Goal: Task Accomplishment & Management: Manage account settings

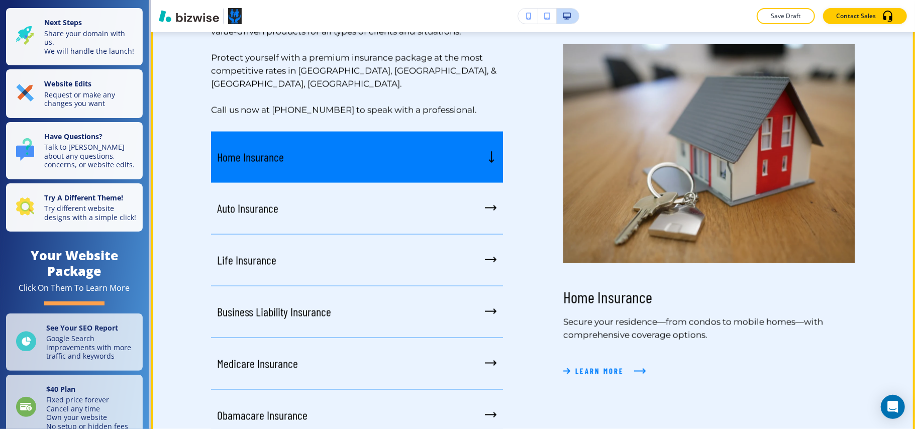
scroll to position [1072, 0]
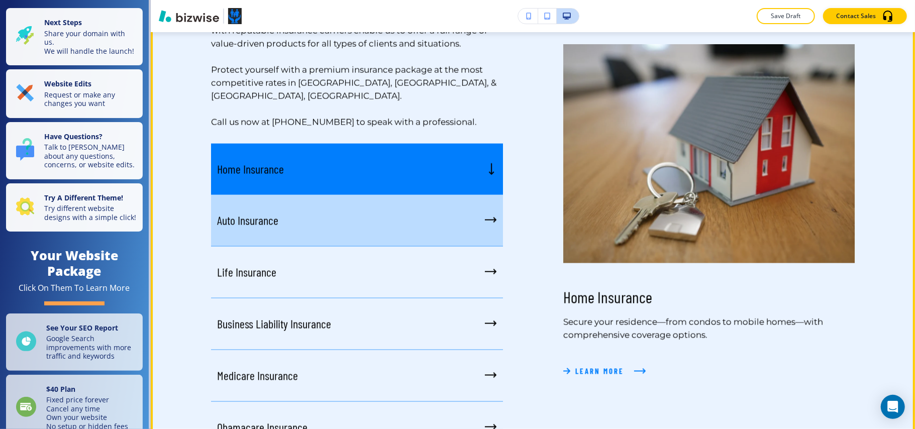
click at [456, 195] on div "Auto Insurance" at bounding box center [357, 221] width 292 height 52
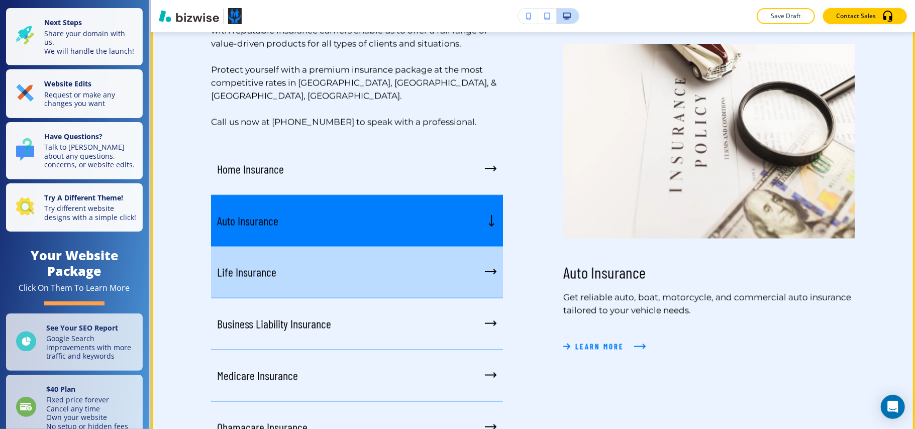
click at [440, 252] on div "Life Insurance" at bounding box center [357, 273] width 292 height 52
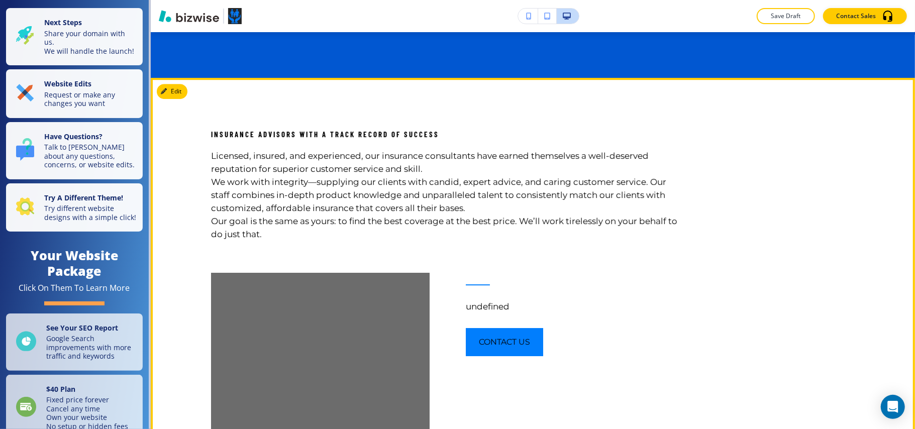
scroll to position [2277, 0]
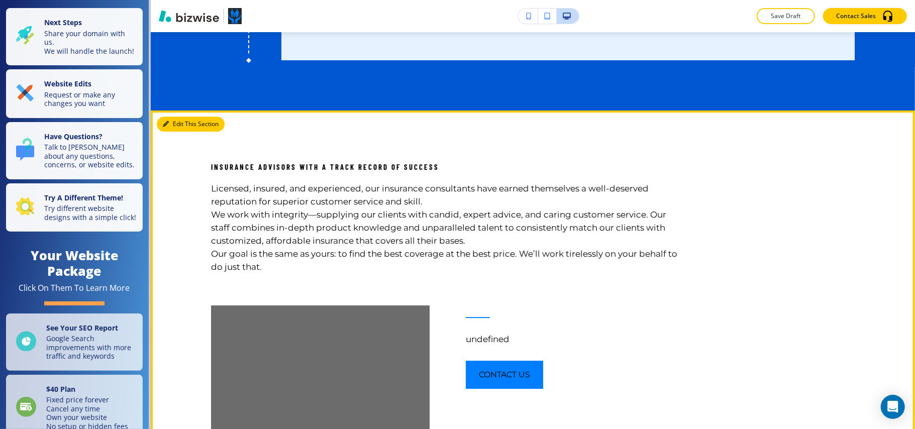
click at [175, 121] on button "Edit This Section" at bounding box center [191, 124] width 68 height 15
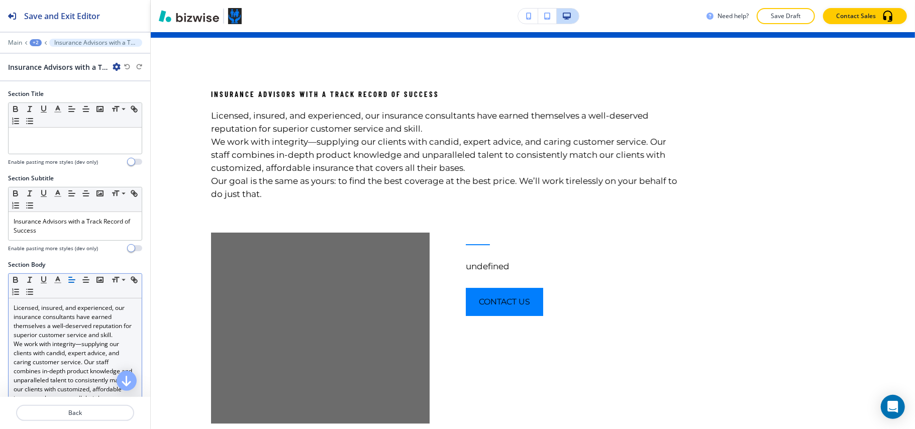
scroll to position [201, 0]
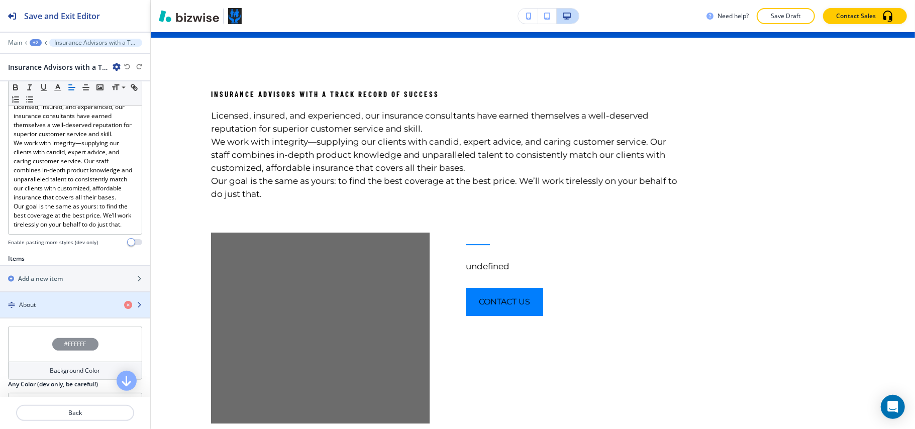
click at [45, 317] on div "button" at bounding box center [75, 313] width 150 height 8
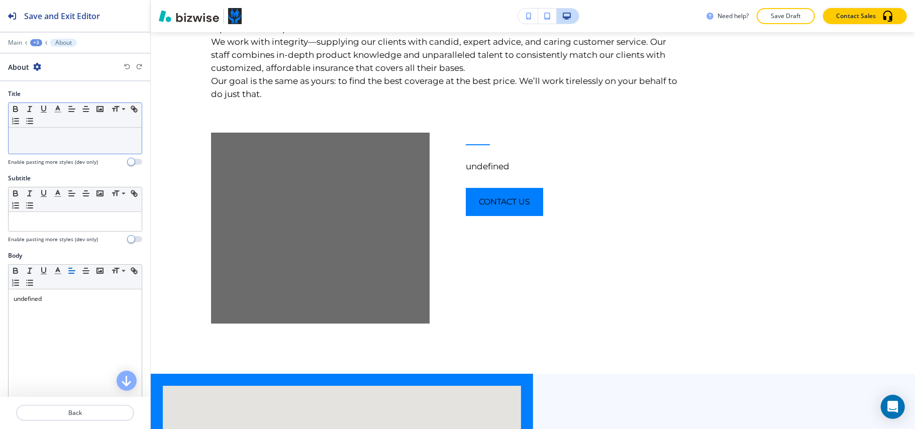
scroll to position [2495, 0]
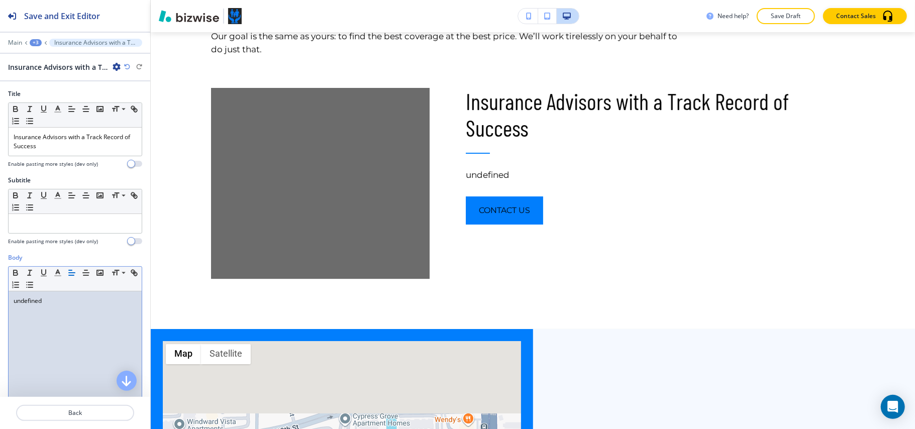
drag, startPoint x: 59, startPoint y: 331, endPoint x: 21, endPoint y: 314, distance: 41.6
click at [21, 314] on div "undefined" at bounding box center [75, 356] width 133 height 131
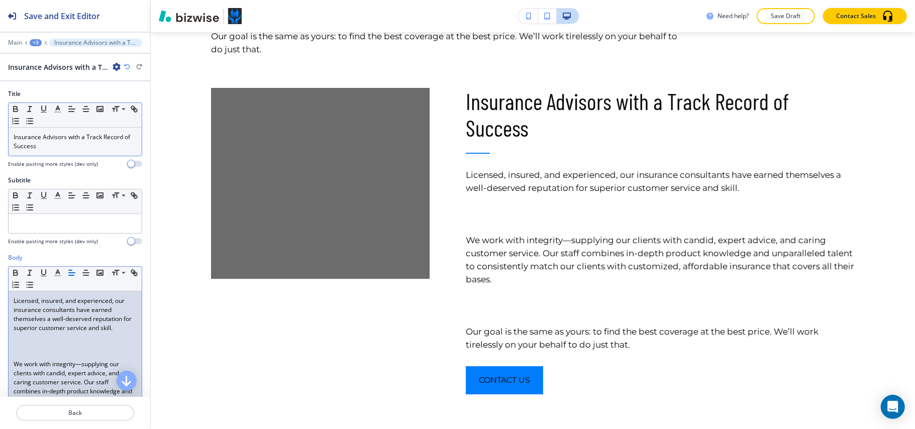
scroll to position [0, 0]
click at [34, 347] on p at bounding box center [75, 346] width 123 height 9
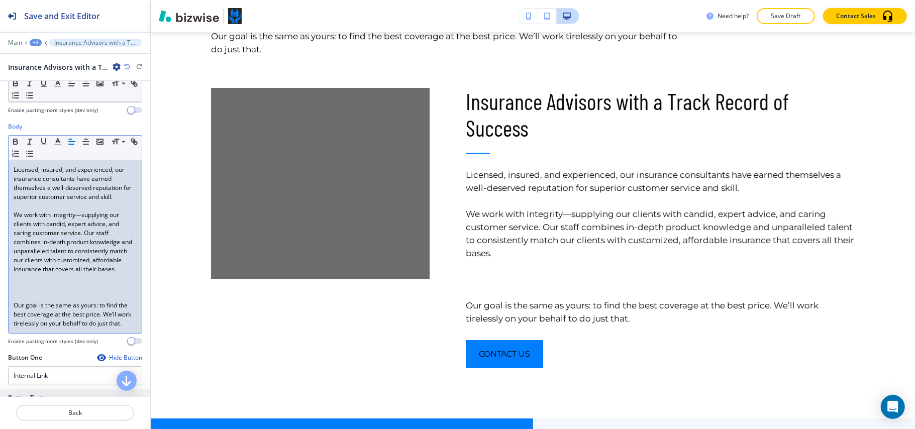
scroll to position [134, 0]
click at [31, 289] on p at bounding box center [75, 284] width 123 height 9
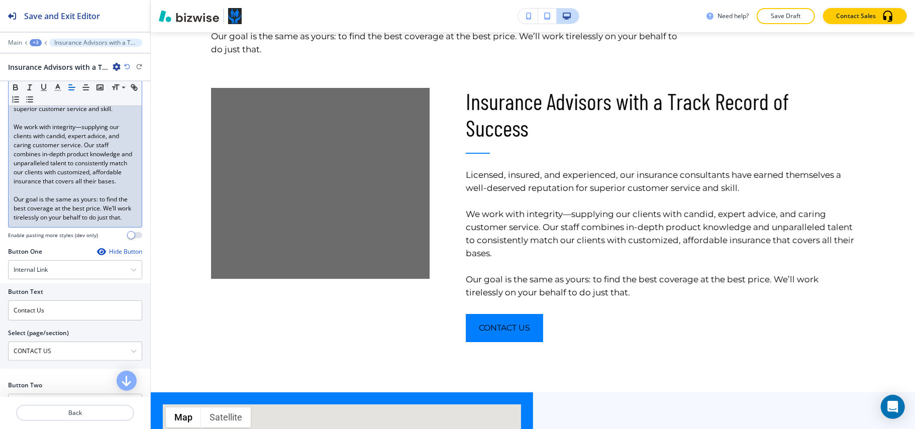
scroll to position [335, 0]
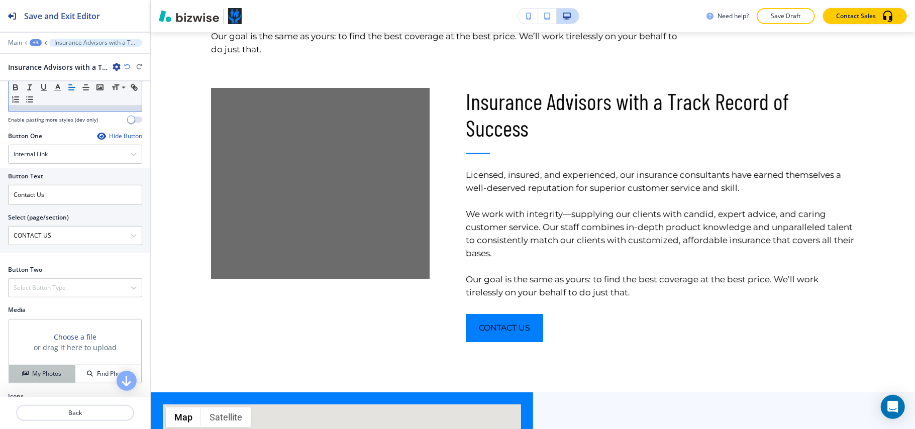
click at [42, 378] on h4 "My Photos" at bounding box center [46, 373] width 29 height 9
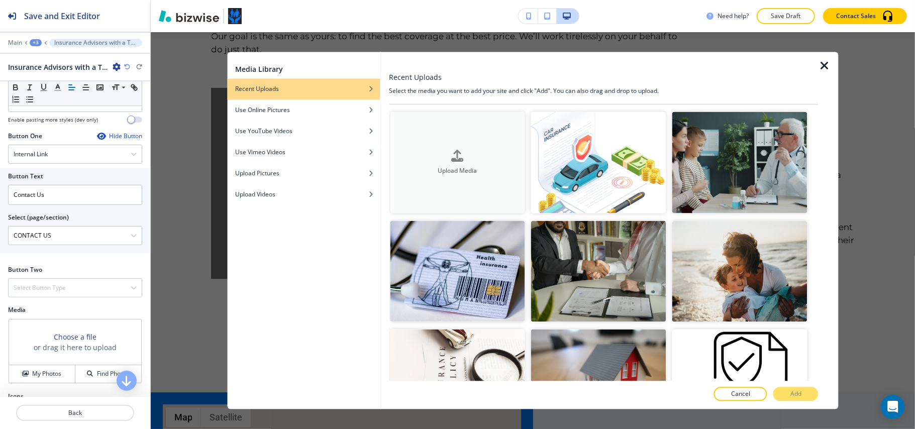
click at [464, 167] on h4 "Upload Media" at bounding box center [457, 170] width 135 height 9
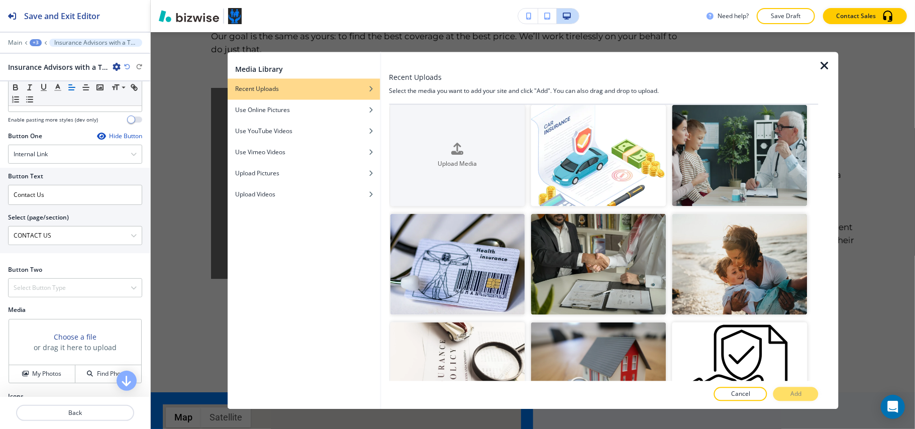
scroll to position [0, 0]
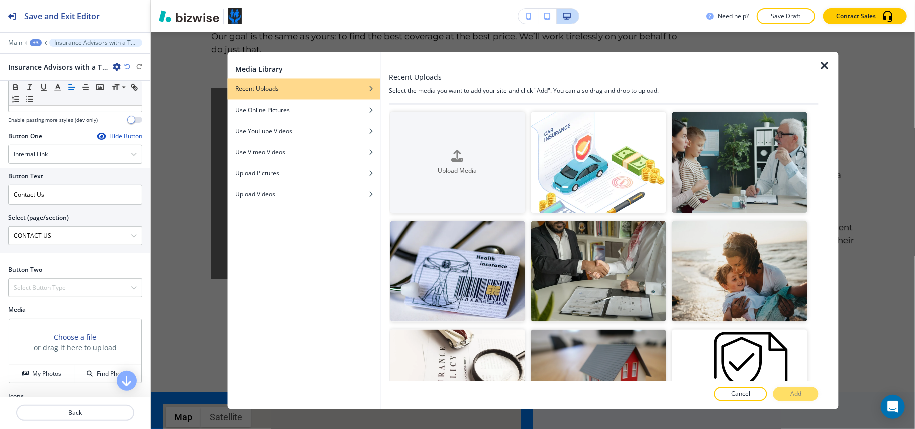
click at [826, 65] on icon "button" at bounding box center [824, 66] width 12 height 12
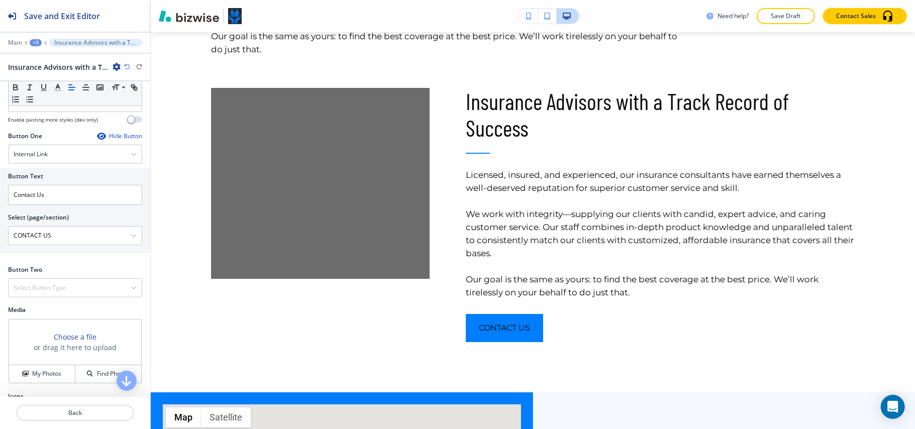
click at [47, 365] on div "Choose a file or drag it here to upload" at bounding box center [75, 343] width 132 height 46
click at [47, 383] on button "My Photos" at bounding box center [42, 374] width 66 height 18
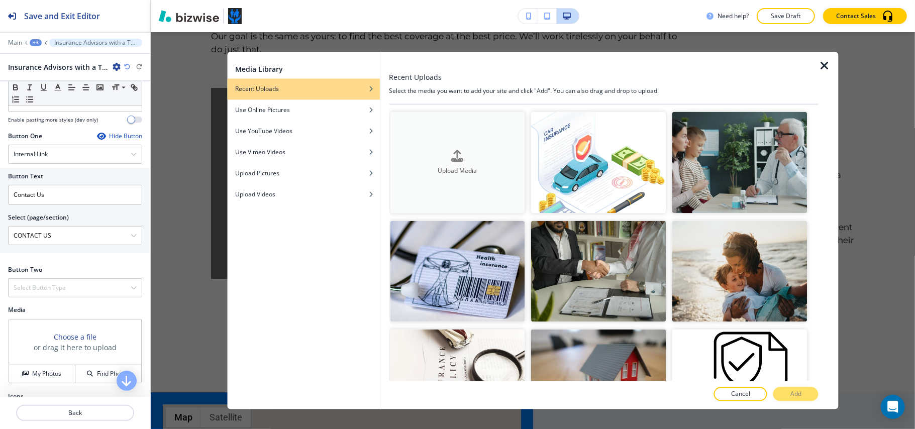
click at [463, 157] on div "Upload Media" at bounding box center [457, 163] width 135 height 26
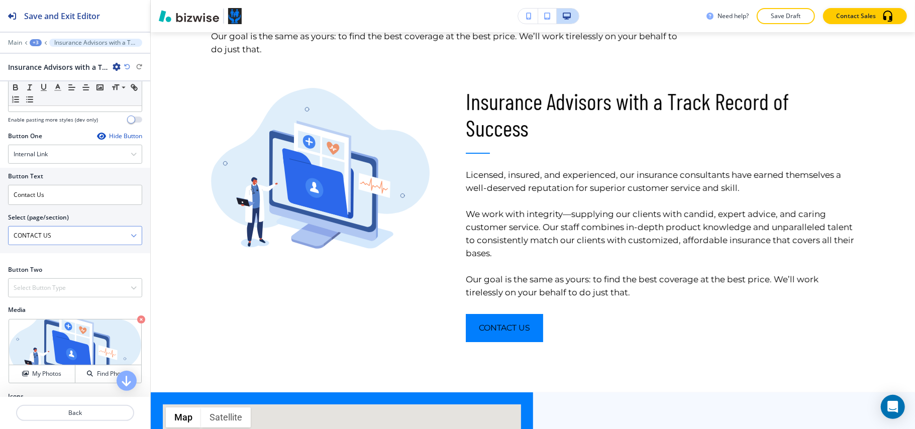
scroll to position [1, 0]
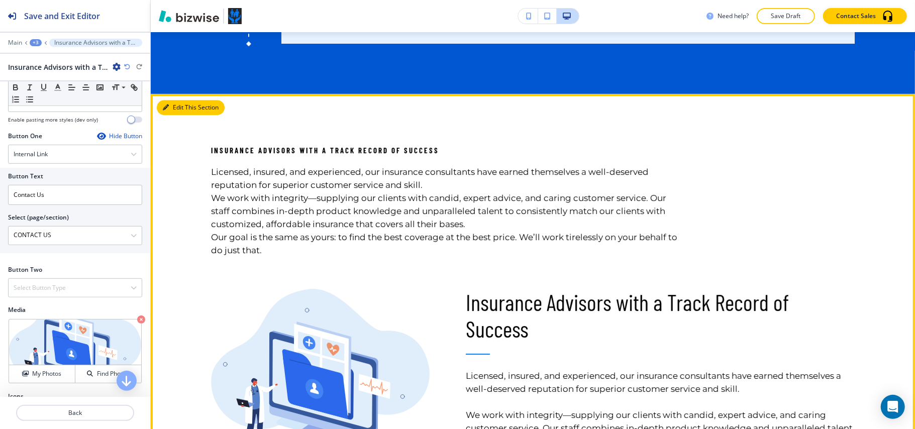
click at [174, 100] on button "Edit This Section" at bounding box center [191, 107] width 68 height 15
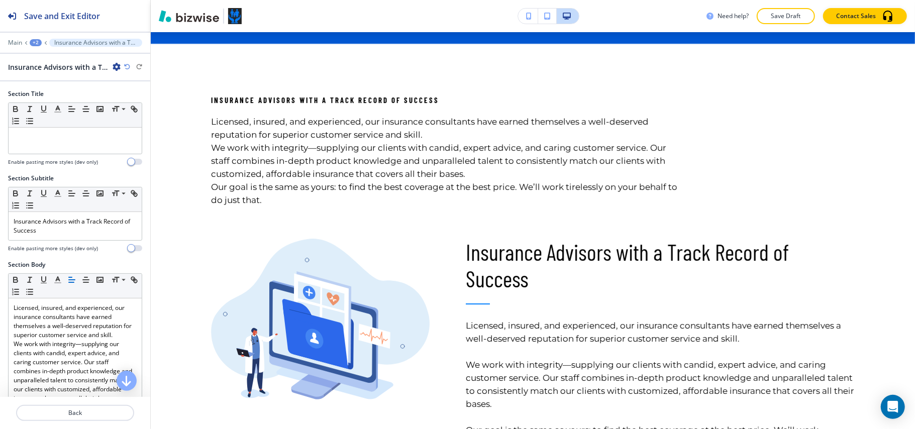
scroll to position [2350, 0]
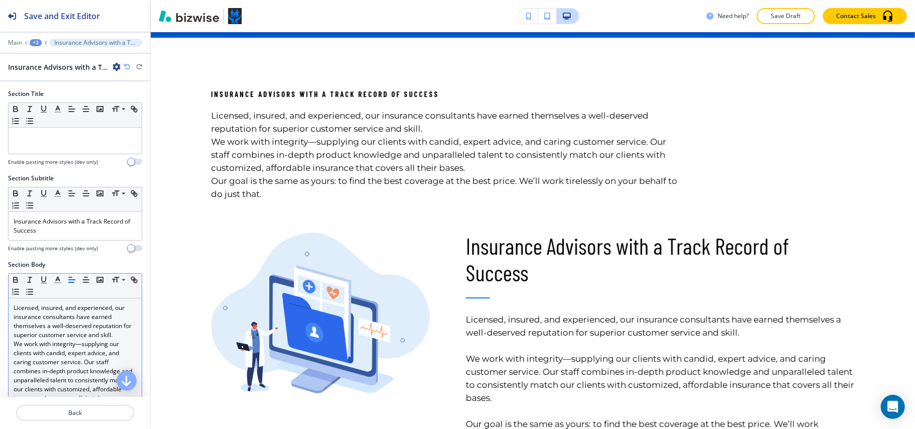
click at [69, 312] on p "Licensed, insured, and experienced, our insurance consultants have earned thems…" at bounding box center [75, 321] width 123 height 36
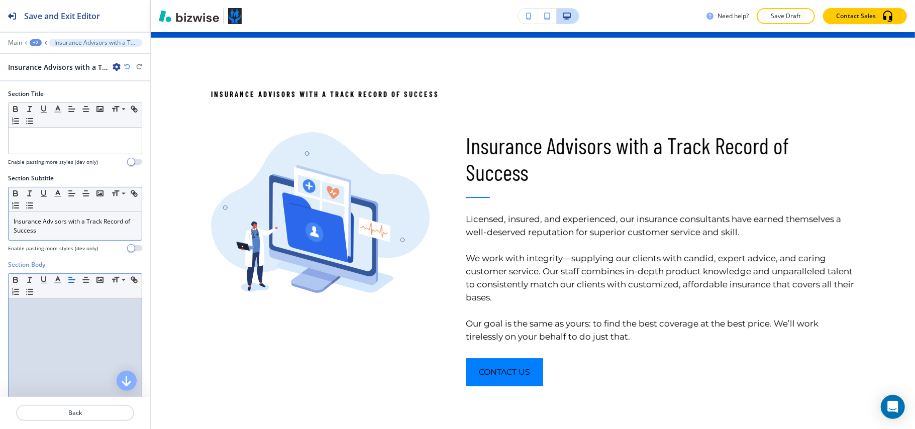
click at [103, 231] on p "Insurance Advisors with a Track Record of Success" at bounding box center [75, 226] width 123 height 18
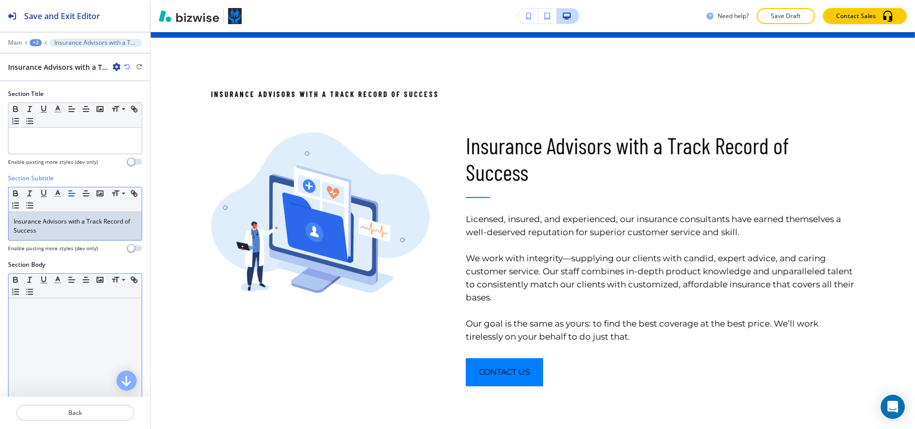
click at [103, 231] on p "Insurance Advisors with a Track Record of Success" at bounding box center [75, 226] width 123 height 18
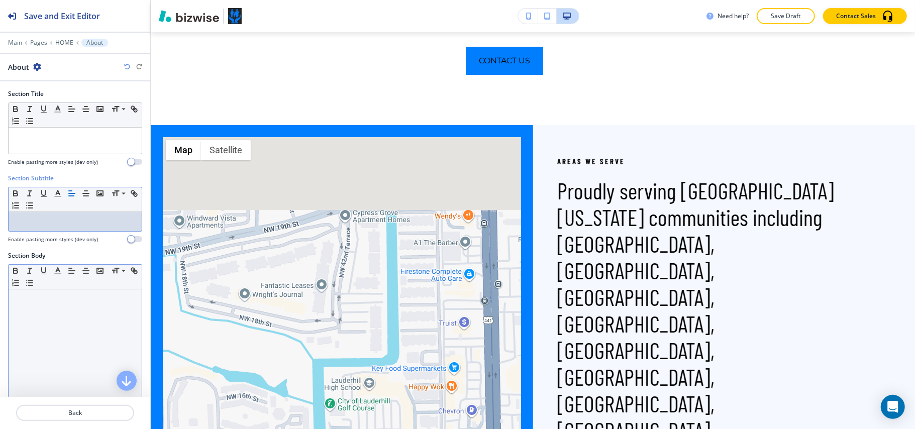
scroll to position [2618, 0]
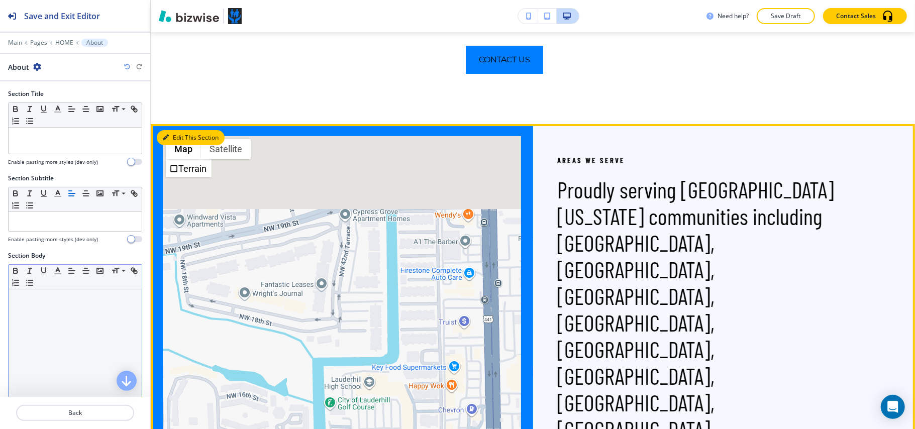
click at [171, 137] on button "Edit This Section" at bounding box center [191, 137] width 68 height 15
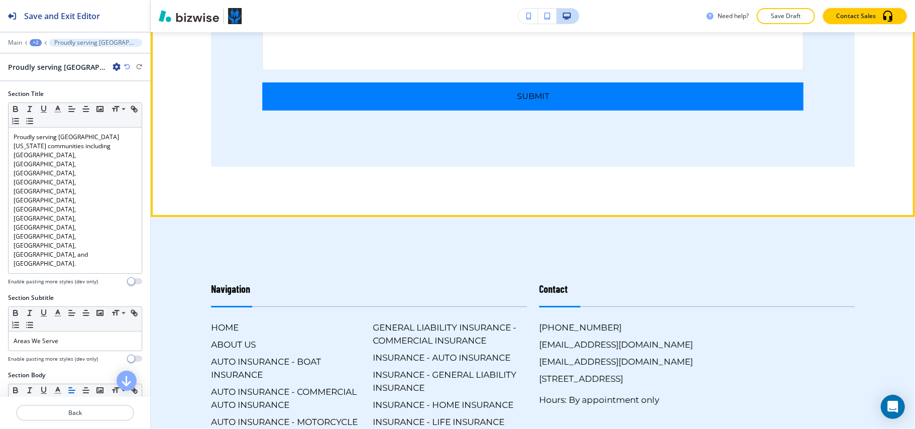
scroll to position [5427, 0]
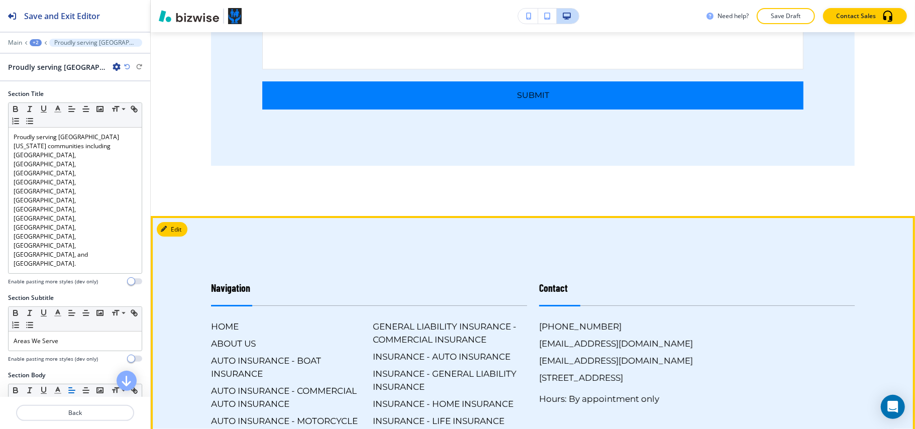
drag, startPoint x: 851, startPoint y: 352, endPoint x: 733, endPoint y: 350, distance: 117.1
copy h6 "B&S Insurance Agency"
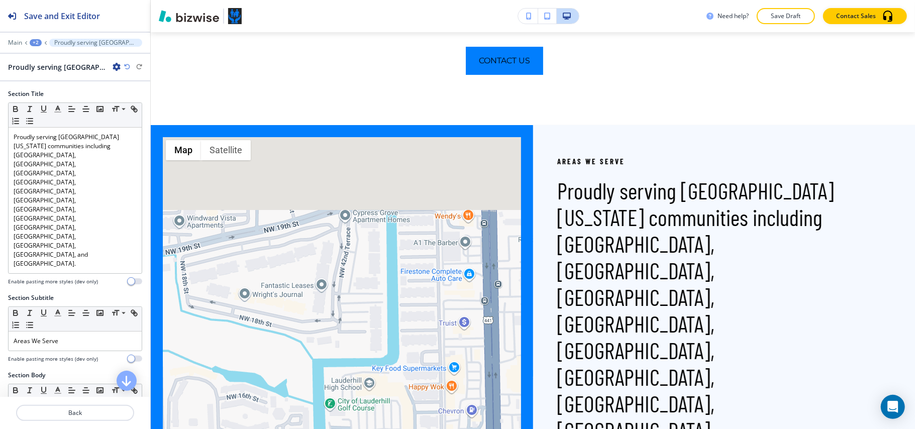
scroll to position [2613, 0]
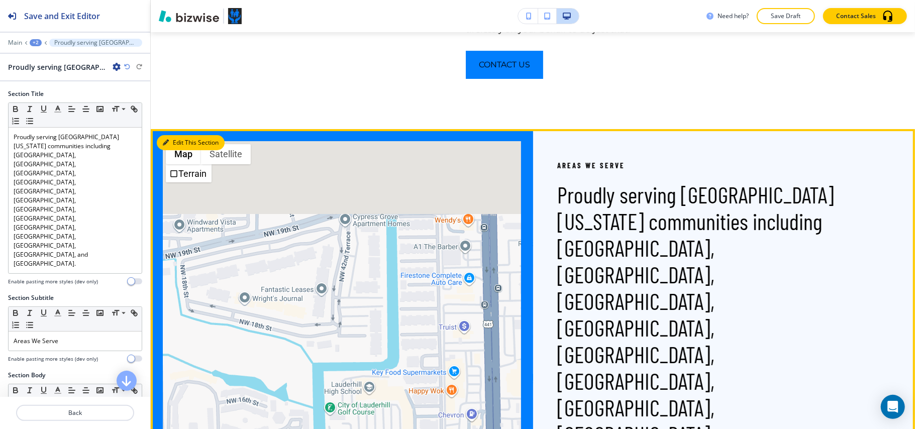
click at [179, 135] on button "Edit This Section" at bounding box center [191, 142] width 68 height 15
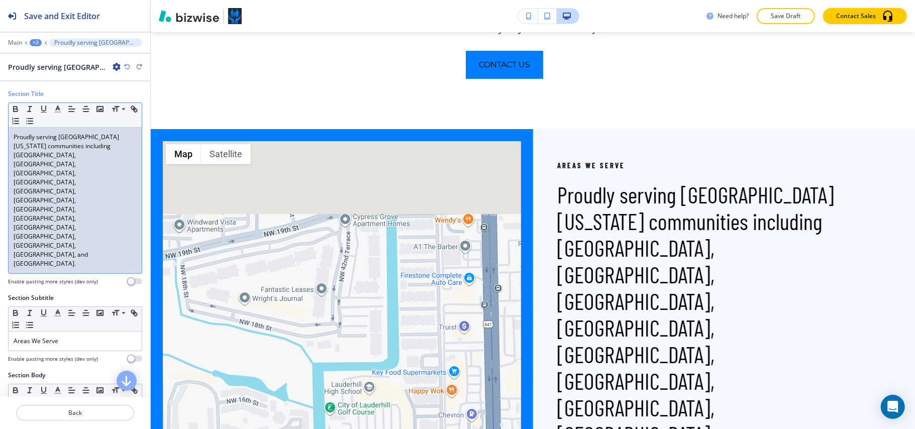
click at [67, 170] on p "Proudly serving [GEOGRAPHIC_DATA][US_STATE] communities including [GEOGRAPHIC_D…" at bounding box center [75, 201] width 123 height 136
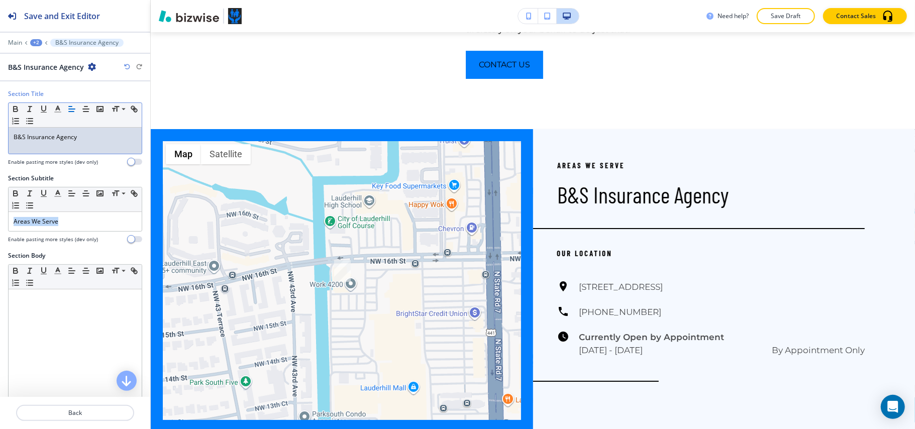
drag, startPoint x: 82, startPoint y: 226, endPoint x: 0, endPoint y: 222, distance: 82.5
click at [0, 222] on div "Section Subtitle Small Normal Large Huge Areas We Serve Enable pasting more sty…" at bounding box center [75, 212] width 150 height 77
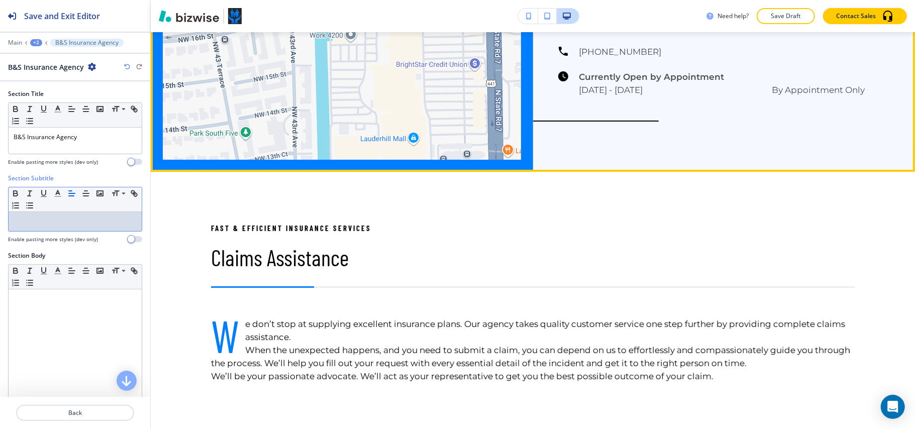
scroll to position [2948, 0]
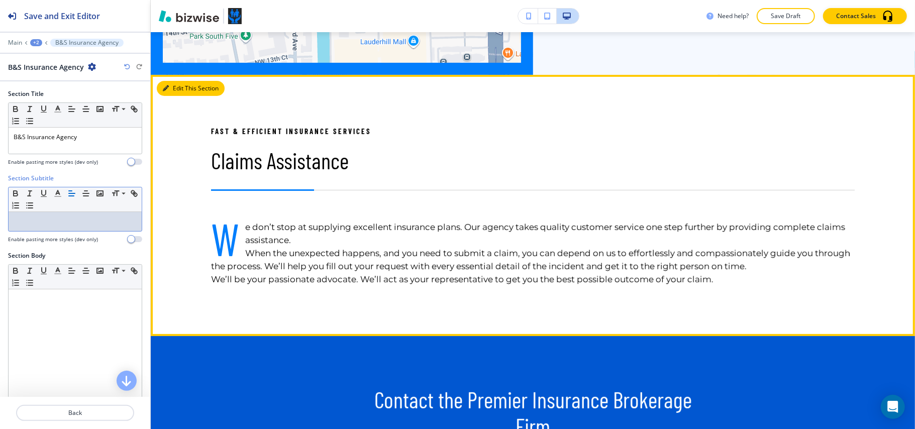
click at [185, 85] on button "Edit This Section" at bounding box center [191, 88] width 68 height 15
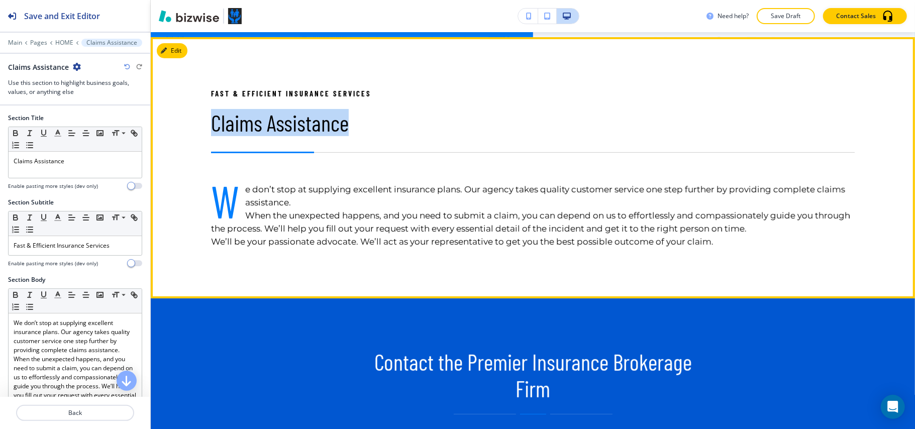
drag, startPoint x: 220, startPoint y: 113, endPoint x: 408, endPoint y: 113, distance: 188.4
click at [408, 113] on div "Fast & Efficient Insurance Services Claims Assistance W e don’t stop at supplyi…" at bounding box center [515, 167] width 680 height 161
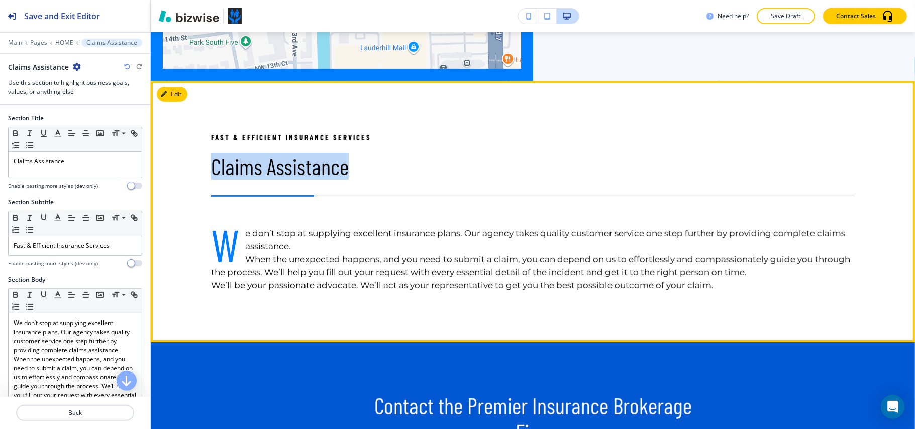
scroll to position [2919, 0]
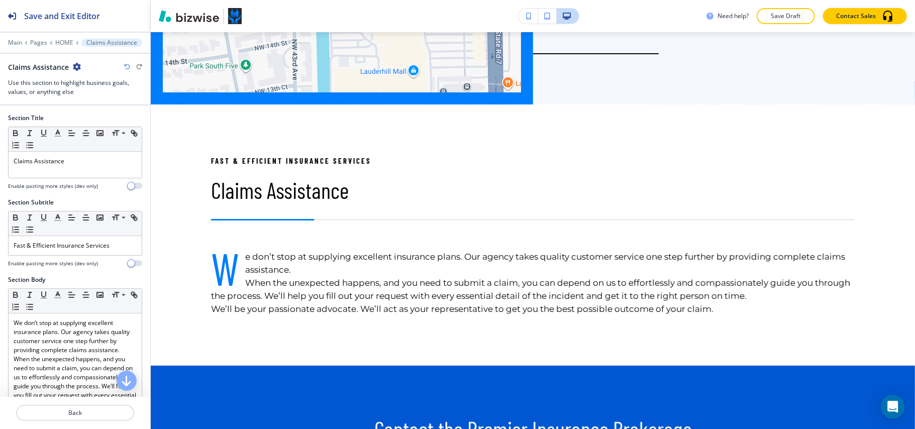
click at [56, 39] on div "Main Pages HOME Claims Assistance" at bounding box center [75, 43] width 134 height 8
click at [58, 40] on p "HOME" at bounding box center [64, 42] width 18 height 7
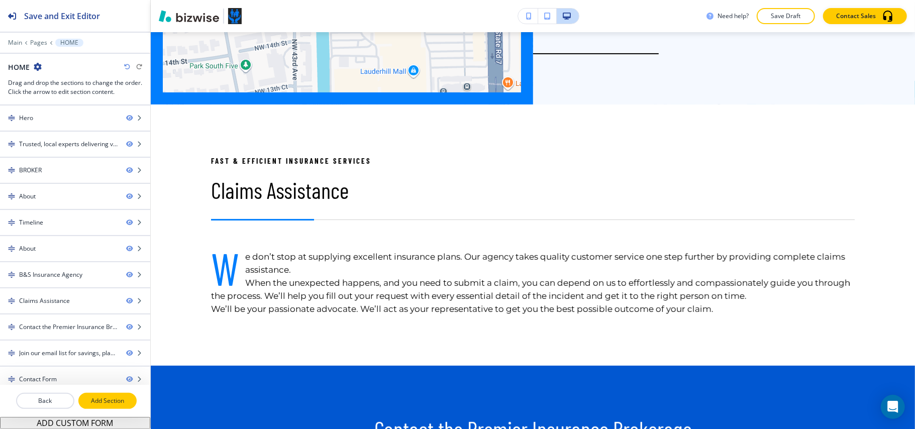
drag, startPoint x: 100, startPoint y: 406, endPoint x: 111, endPoint y: 399, distance: 12.3
click at [101, 405] on p "Add Section" at bounding box center [107, 400] width 56 height 9
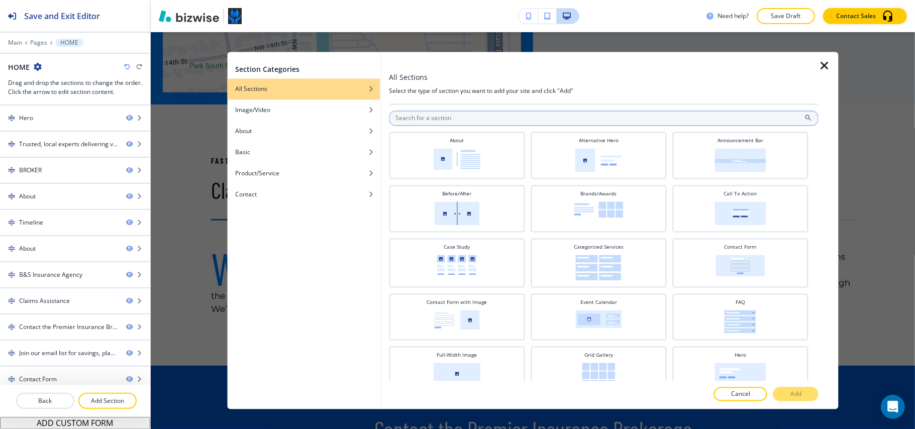
click at [471, 121] on input "text" at bounding box center [604, 118] width 430 height 15
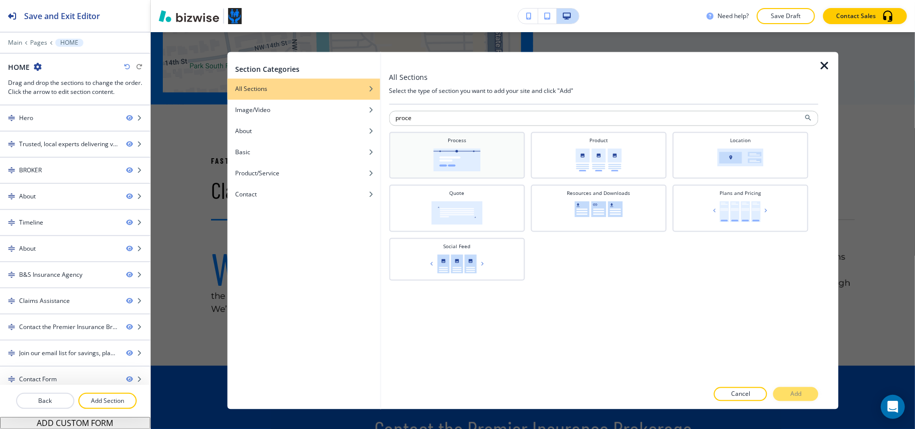
type input "proce"
click at [449, 154] on img at bounding box center [456, 160] width 47 height 23
click at [810, 388] on button "Add" at bounding box center [795, 394] width 45 height 14
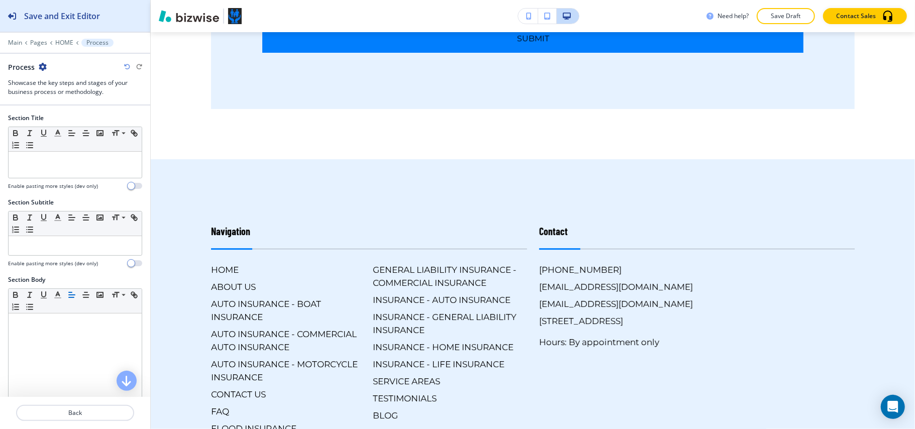
scroll to position [5213, 0]
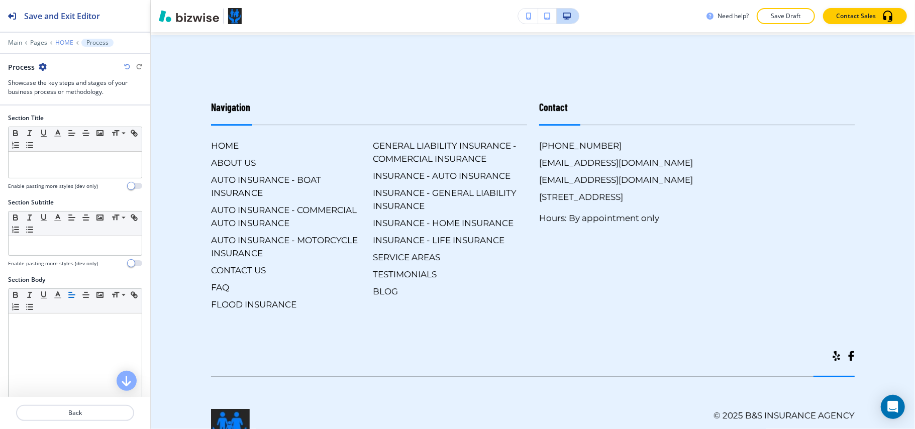
click at [60, 43] on p "HOME" at bounding box center [64, 42] width 18 height 7
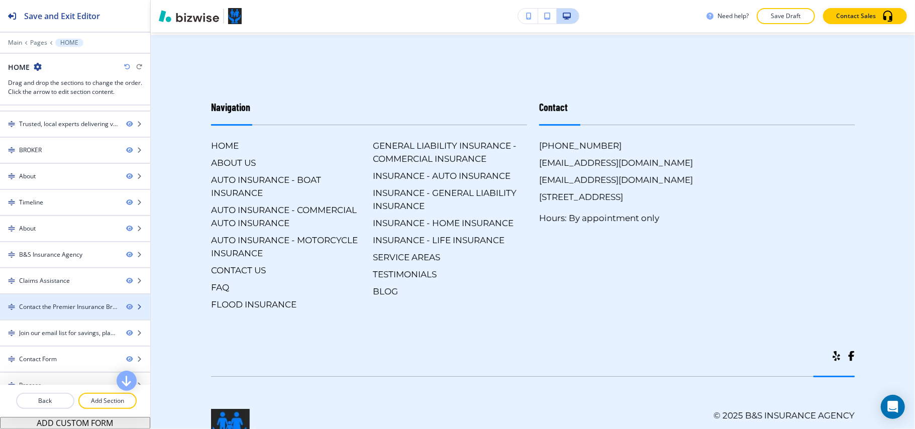
scroll to position [38, 0]
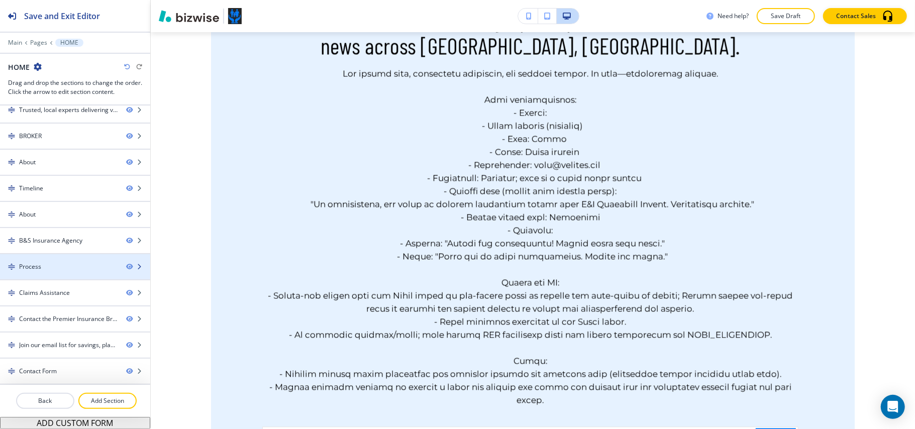
click at [58, 268] on div "Process" at bounding box center [59, 266] width 118 height 9
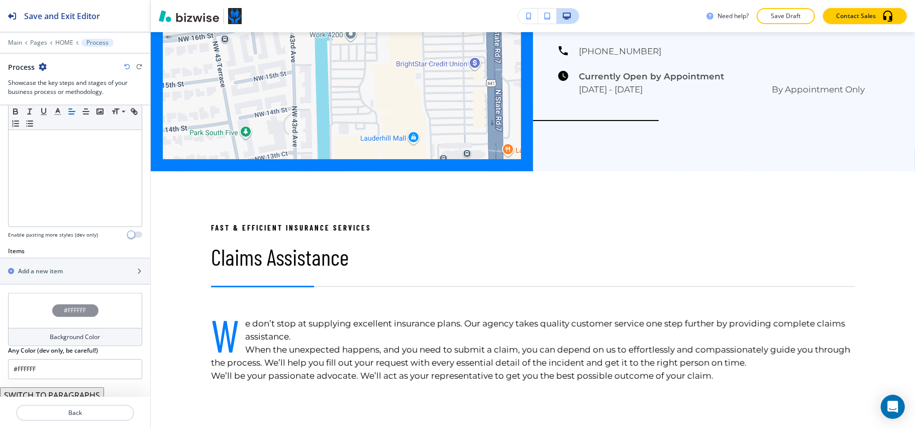
scroll to position [227, 0]
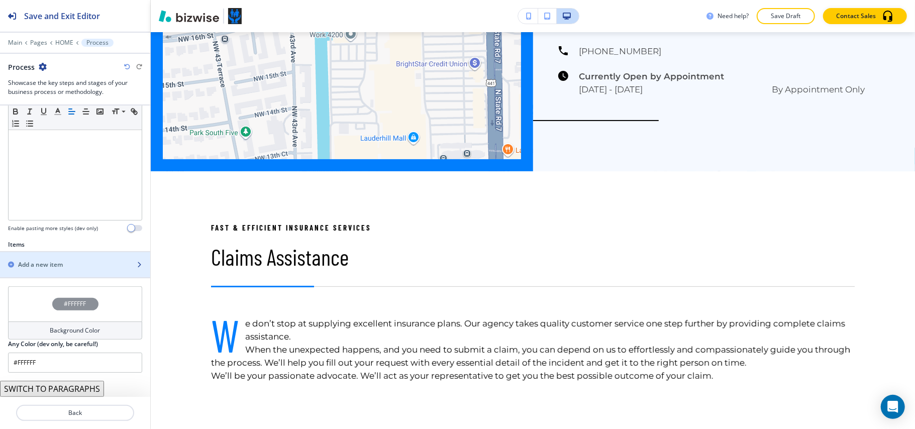
click at [51, 266] on h2 "Add a new item" at bounding box center [40, 264] width 45 height 9
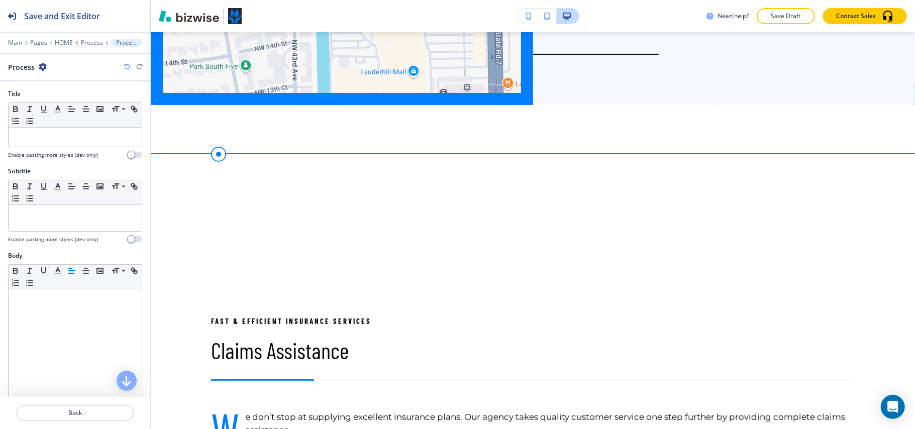
scroll to position [2986, 0]
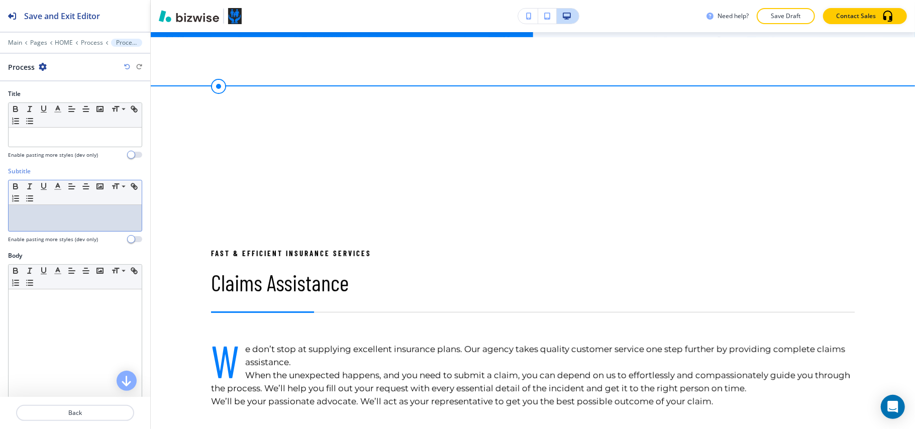
drag, startPoint x: 43, startPoint y: 233, endPoint x: 30, endPoint y: 214, distance: 23.1
click at [30, 214] on p at bounding box center [75, 214] width 123 height 9
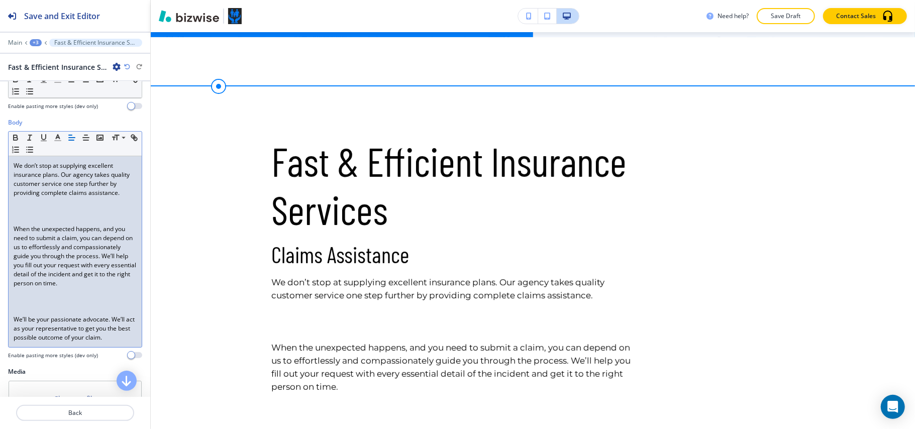
scroll to position [134, 0]
click at [29, 215] on p at bounding box center [75, 210] width 123 height 9
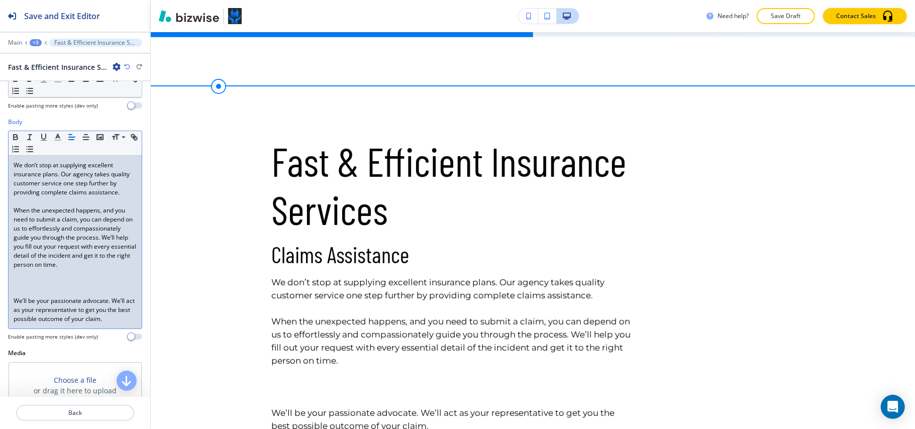
click at [24, 296] on p at bounding box center [75, 291] width 123 height 9
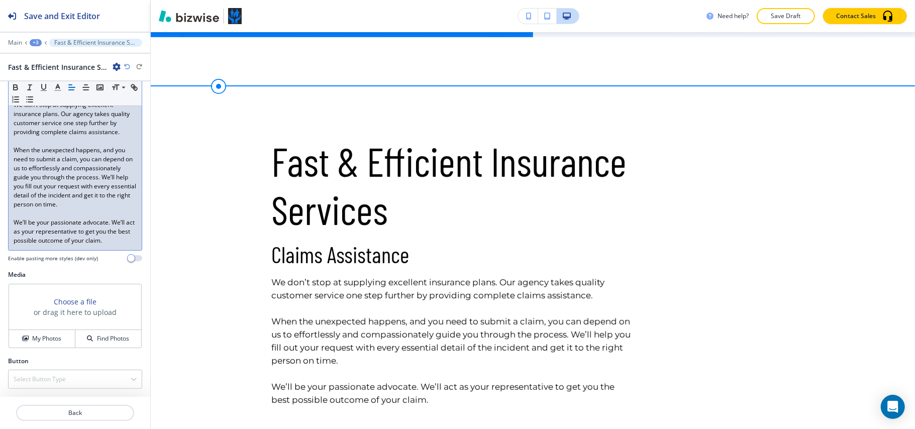
scroll to position [224, 0]
click at [32, 337] on h4 "My Photos" at bounding box center [46, 338] width 29 height 9
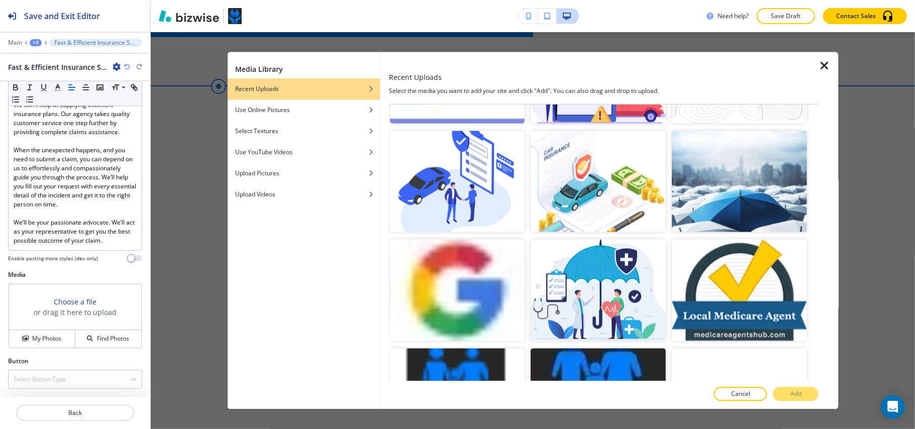
scroll to position [1091, 0]
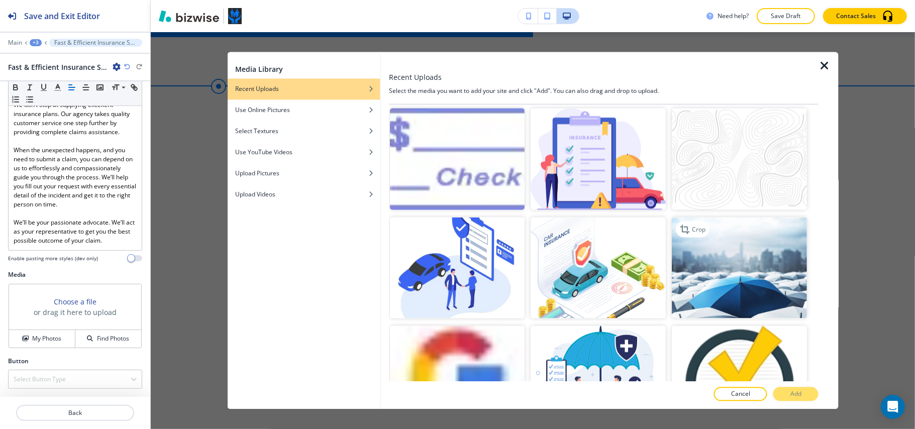
click at [738, 246] on img "button" at bounding box center [739, 267] width 135 height 101
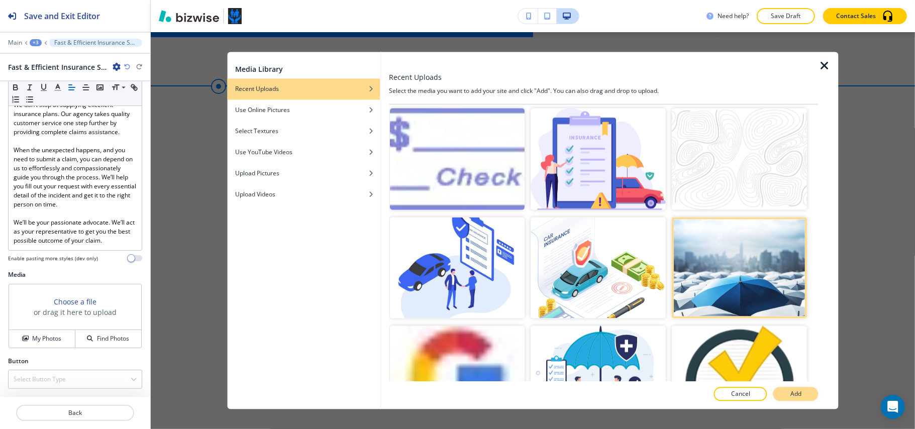
click at [788, 393] on button "Add" at bounding box center [795, 394] width 45 height 14
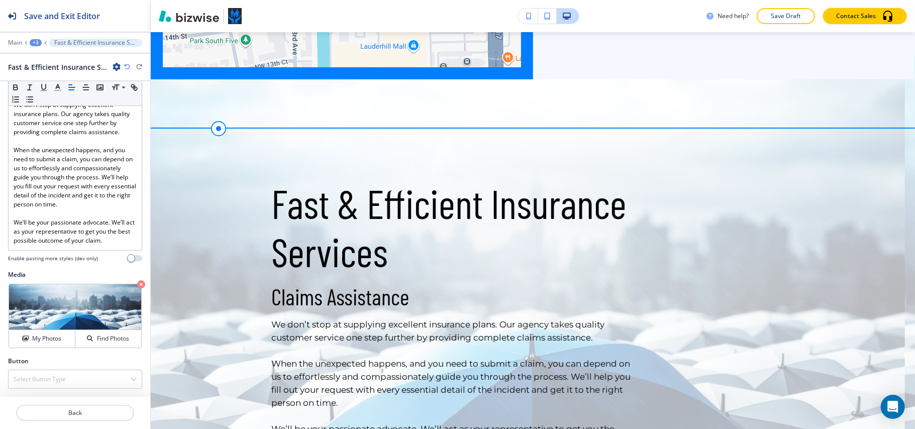
scroll to position [2919, 0]
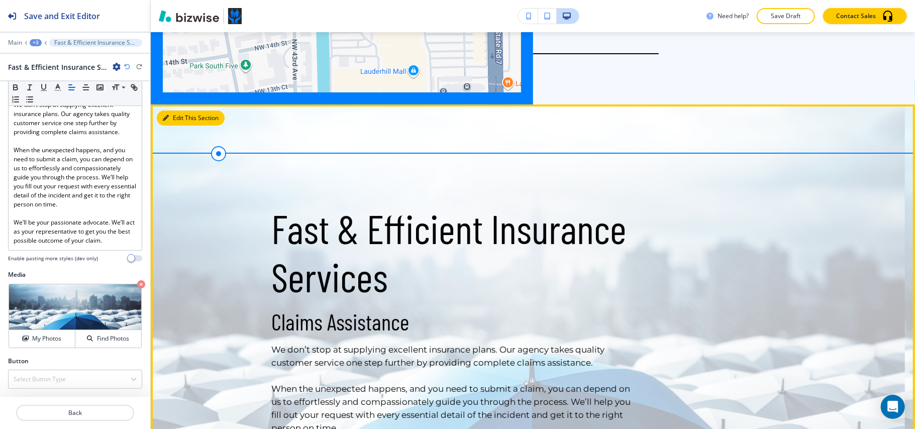
click at [183, 111] on button "Edit This Section" at bounding box center [191, 118] width 68 height 15
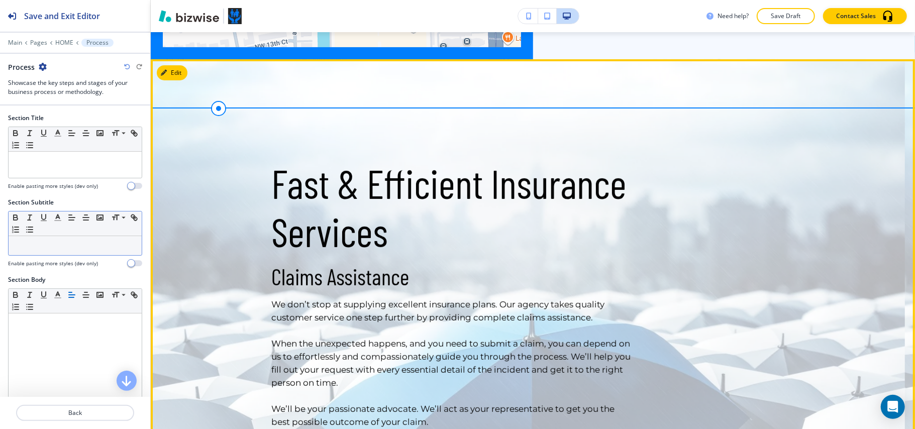
scroll to position [2986, 0]
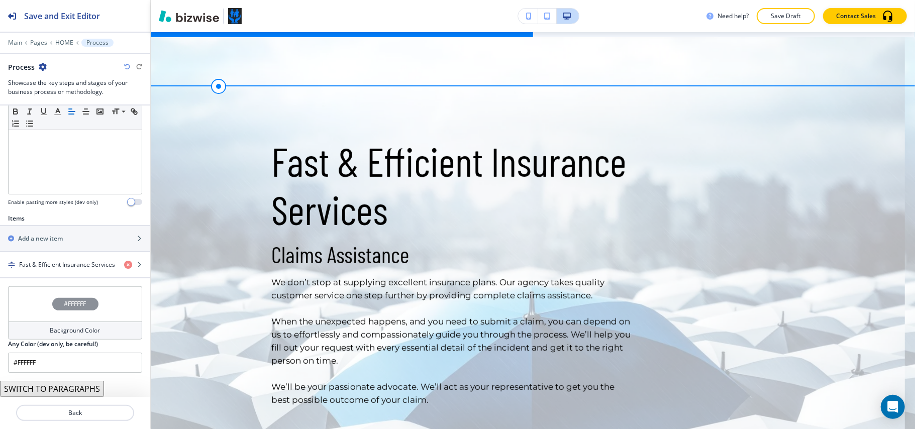
click at [25, 295] on div "#FFFFFF" at bounding box center [75, 303] width 134 height 35
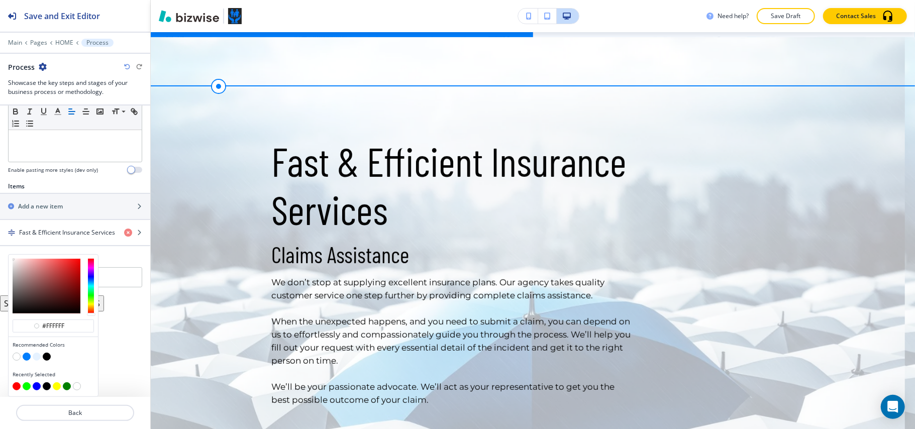
click at [49, 358] on button "button" at bounding box center [47, 357] width 8 height 8
type input "#000000"
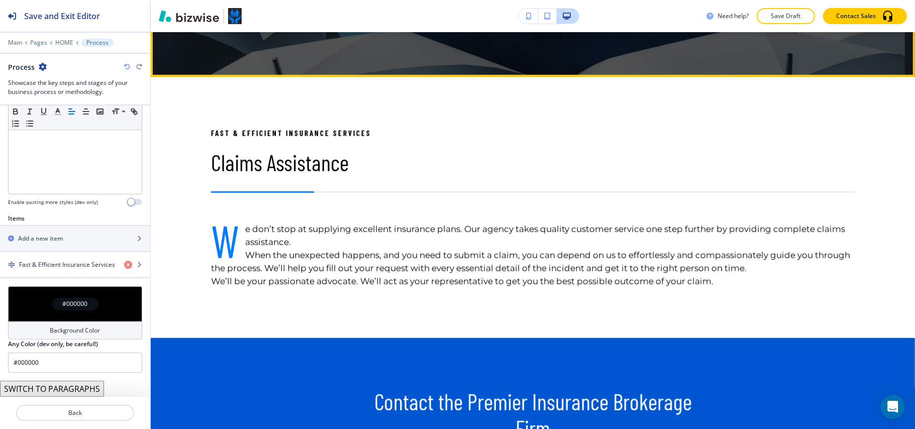
scroll to position [3388, 0]
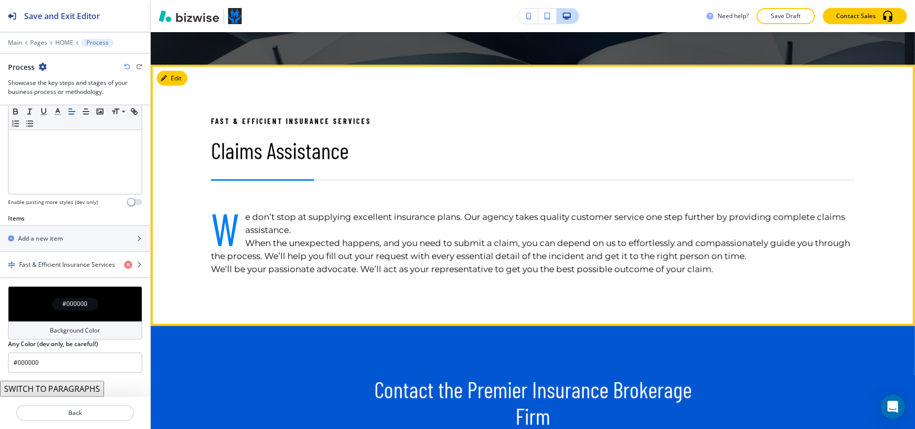
click at [180, 65] on div "Fast & Efficient Insurance Services Claims Assistance W e don’t stop at supplyi…" at bounding box center [533, 195] width 764 height 261
click at [179, 71] on button "Edit This Section" at bounding box center [191, 78] width 68 height 15
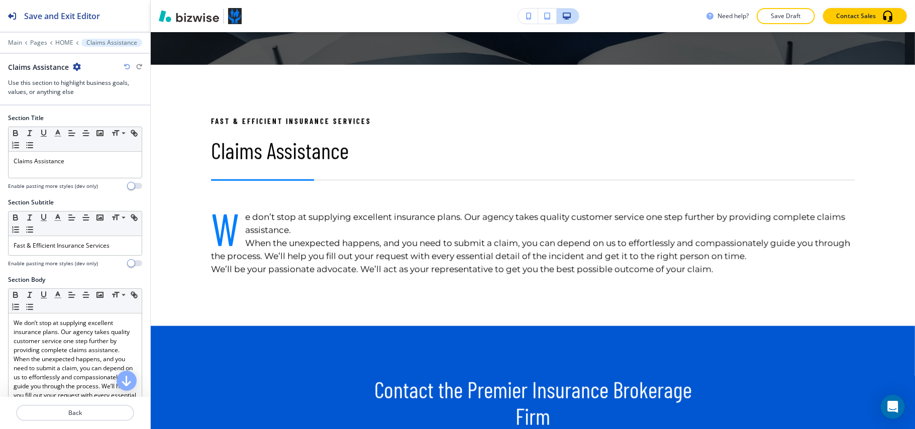
scroll to position [3415, 0]
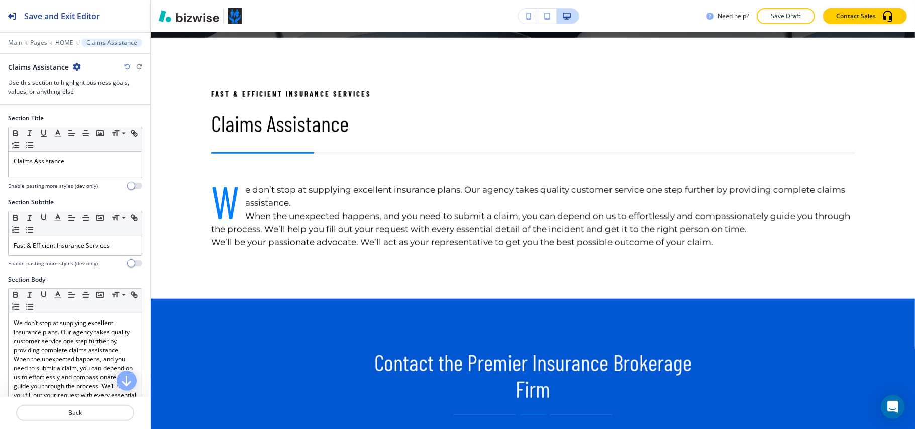
click at [76, 67] on icon "button" at bounding box center [77, 67] width 8 height 8
click at [124, 127] on button "Delete Section" at bounding box center [104, 120] width 64 height 18
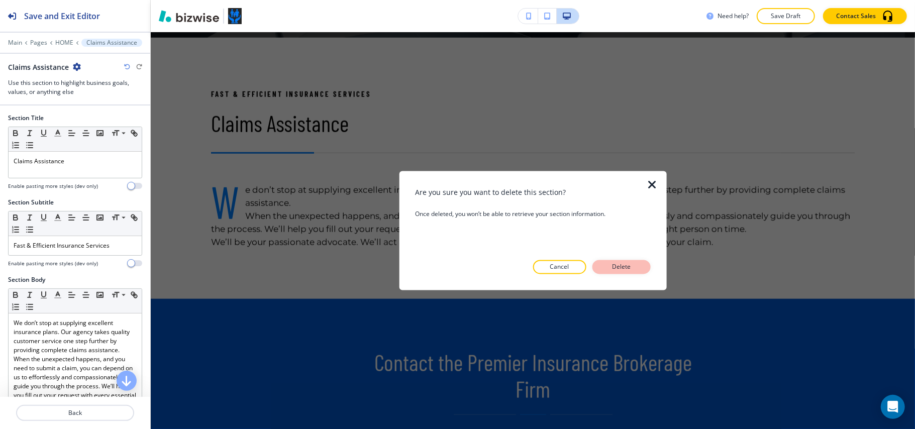
click at [627, 268] on p "Delete" at bounding box center [621, 267] width 24 height 9
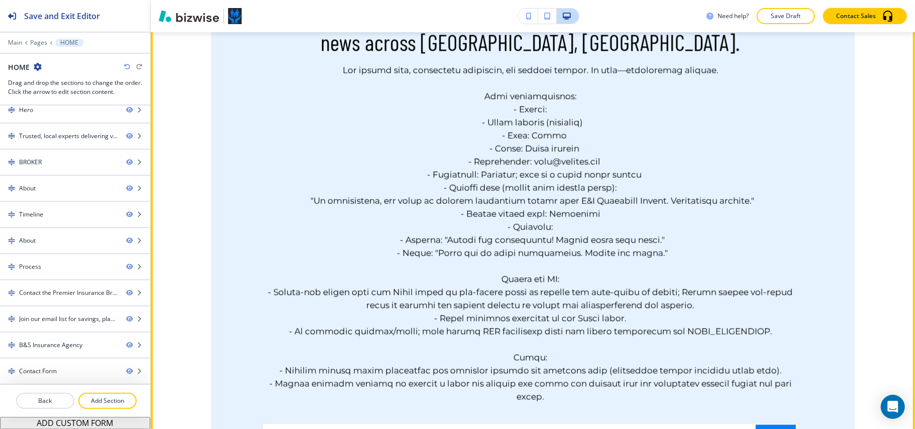
scroll to position [3849, 0]
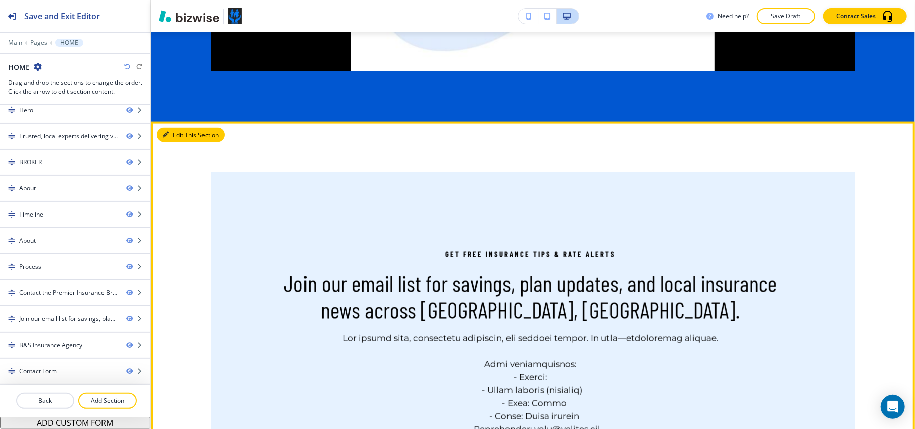
click at [185, 128] on button "Edit This Section" at bounding box center [191, 135] width 68 height 15
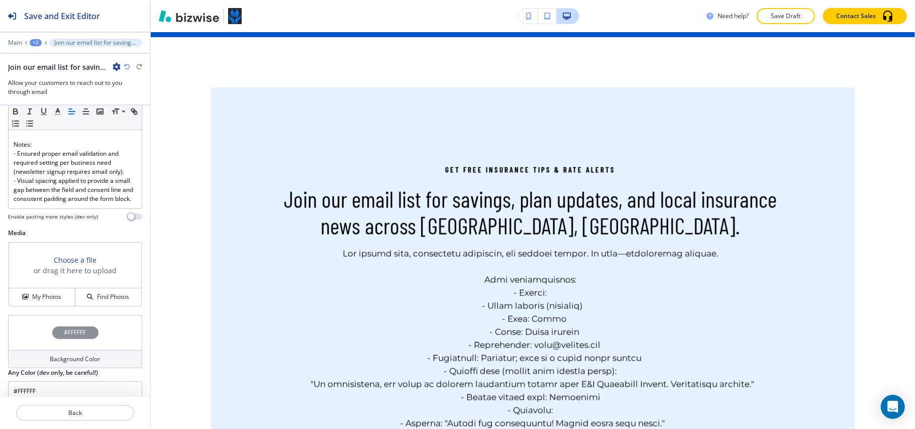
scroll to position [557, 0]
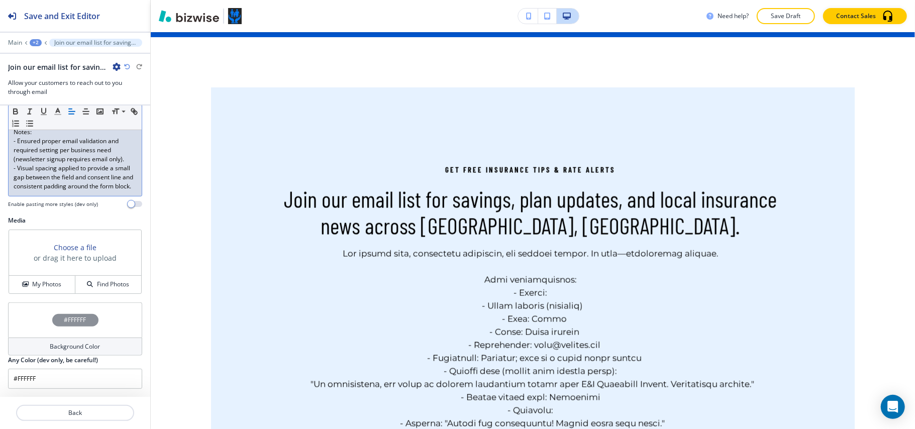
click at [91, 171] on p "- Visual spacing applied to provide a small gap between the field and consent l…" at bounding box center [75, 177] width 123 height 27
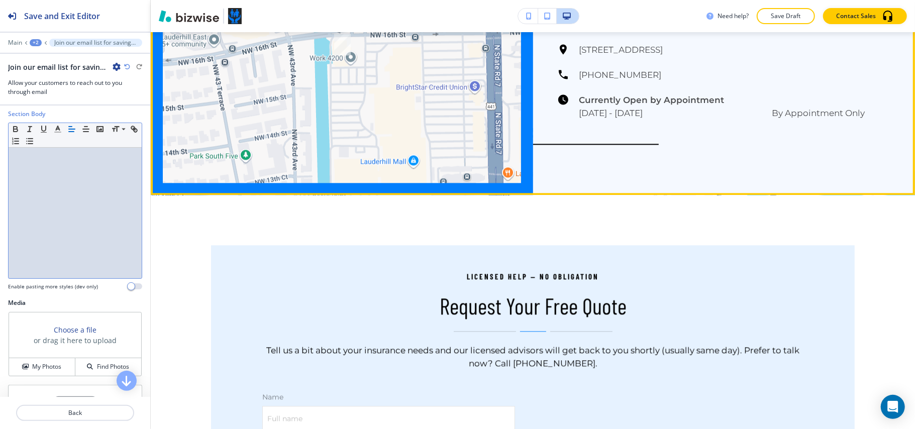
scroll to position [4403, 0]
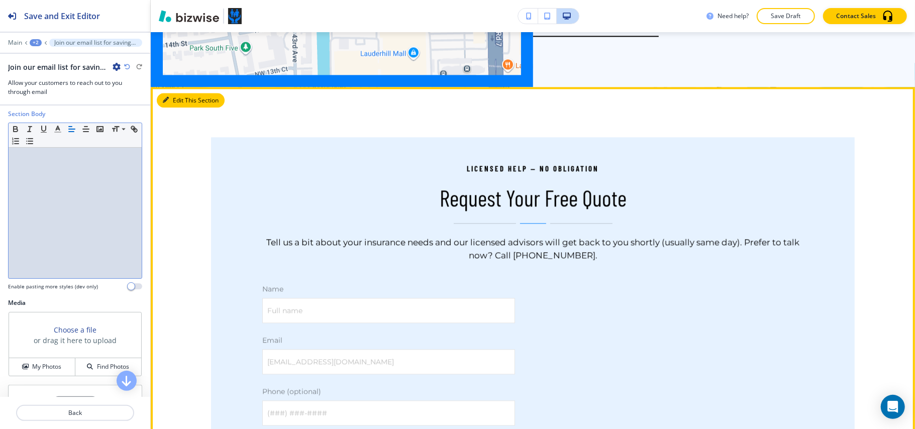
click at [172, 93] on button "Edit This Section" at bounding box center [191, 100] width 68 height 15
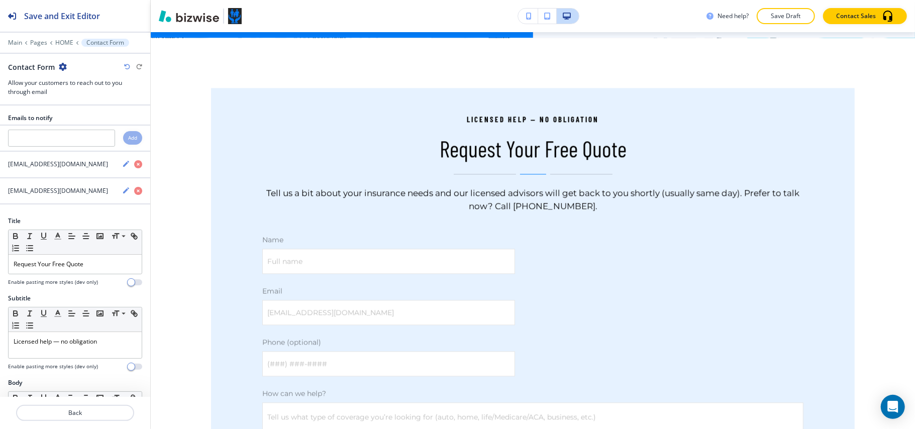
scroll to position [4453, 0]
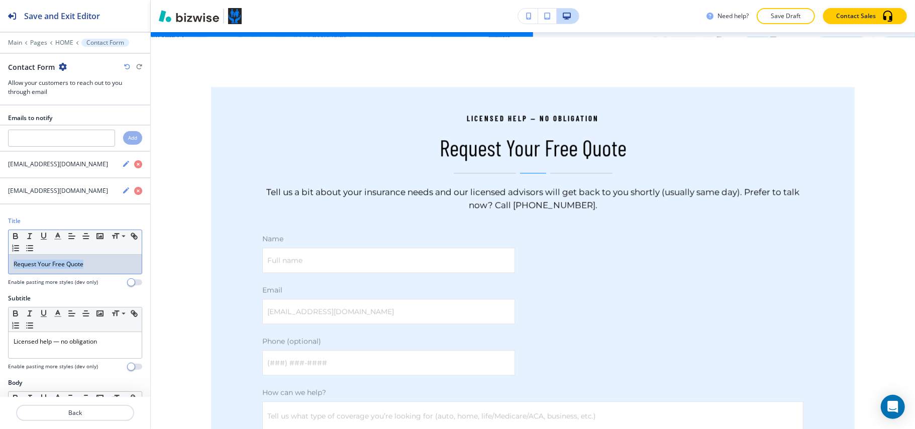
drag, startPoint x: 105, startPoint y: 267, endPoint x: 0, endPoint y: 275, distance: 105.8
click at [0, 275] on div "Title Small Normal Large Huge Request Your Free Quote Enable pasting more style…" at bounding box center [75, 255] width 150 height 77
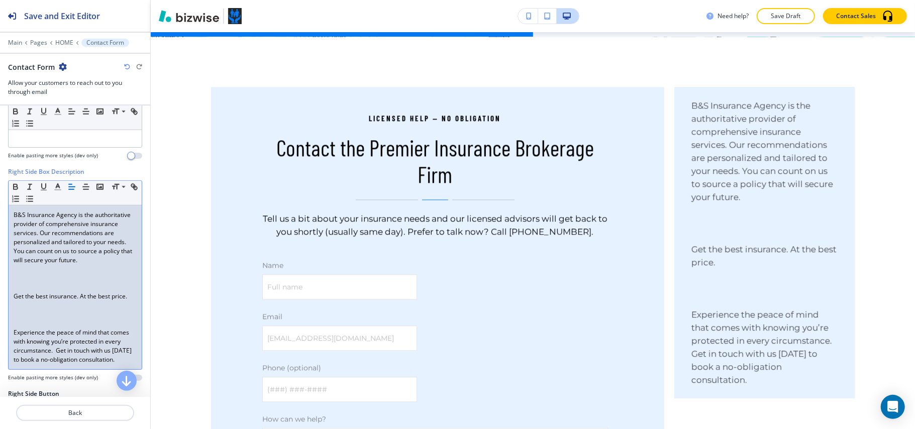
scroll to position [804, 0]
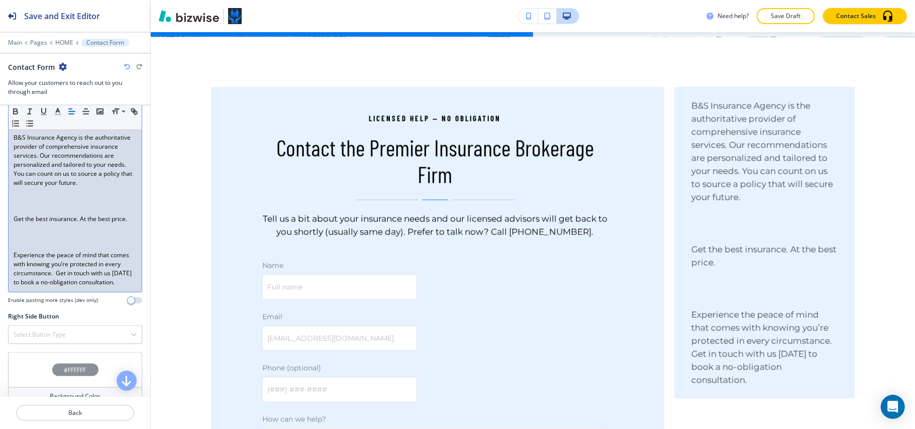
click at [35, 224] on p "Get the best insurance. At the best price." at bounding box center [75, 219] width 123 height 9
click at [26, 215] on p at bounding box center [75, 209] width 123 height 9
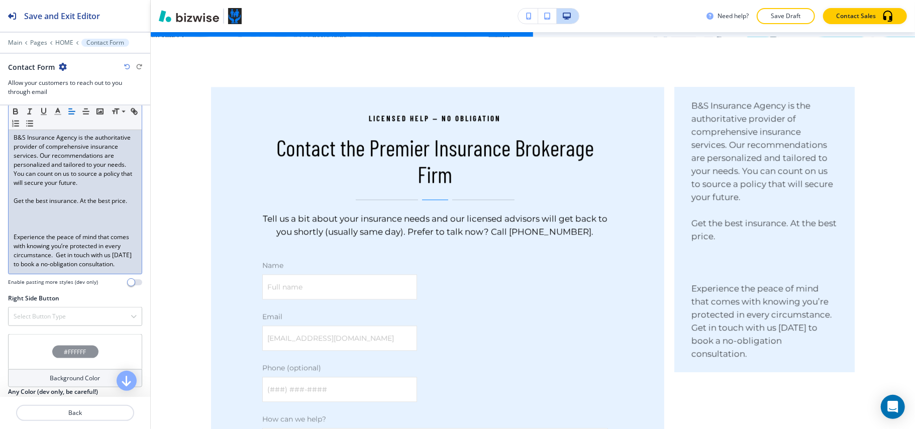
click at [25, 233] on p at bounding box center [75, 228] width 123 height 9
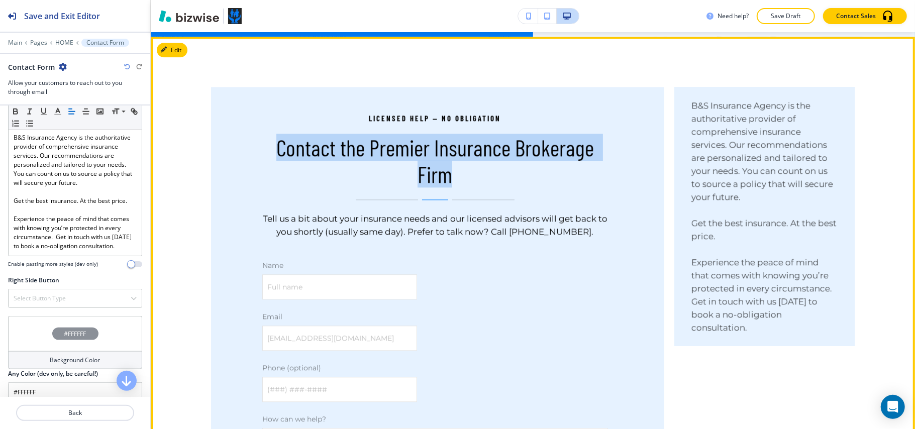
drag, startPoint x: 261, startPoint y: 133, endPoint x: 493, endPoint y: 171, distance: 235.1
click at [493, 171] on div "Licensed help — no obligation Contact the Premier Insurance Brokerage Firm Tell…" at bounding box center [437, 339] width 453 height 505
copy p "Contact the Premier Insurance Brokerage Firm"
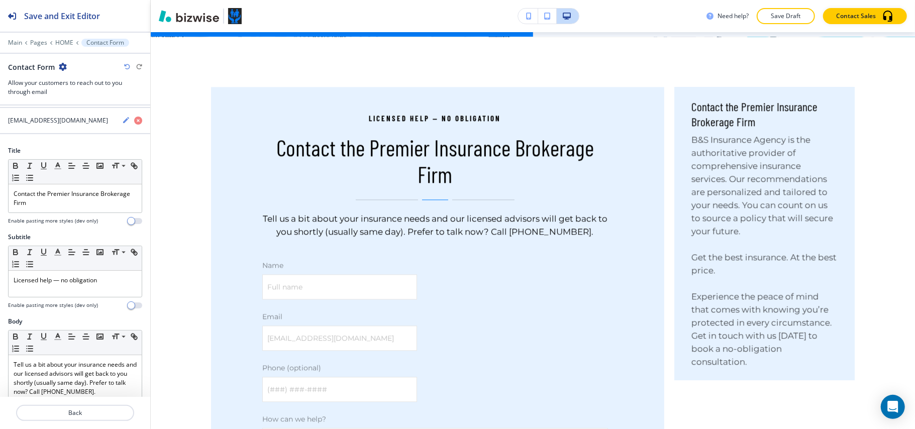
scroll to position [0, 0]
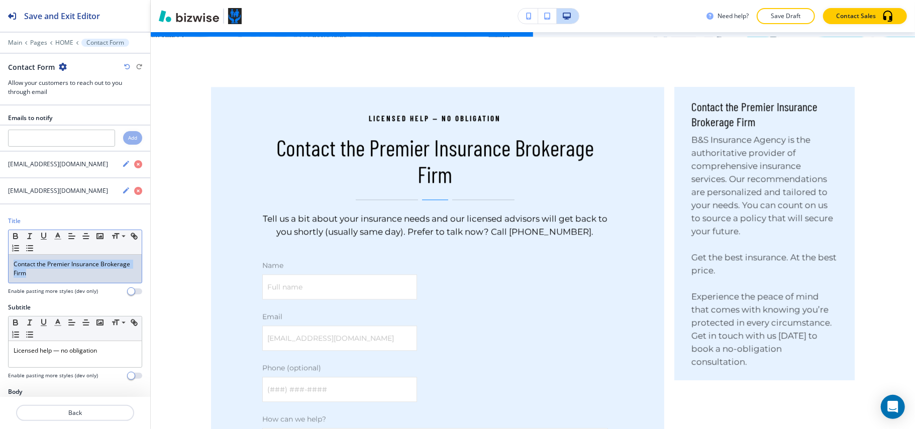
drag, startPoint x: 95, startPoint y: 278, endPoint x: 0, endPoint y: 272, distance: 95.6
click at [0, 272] on div "Title Small Normal Large Huge Contact the Premier Insurance Brokerage Firm Enab…" at bounding box center [75, 260] width 150 height 86
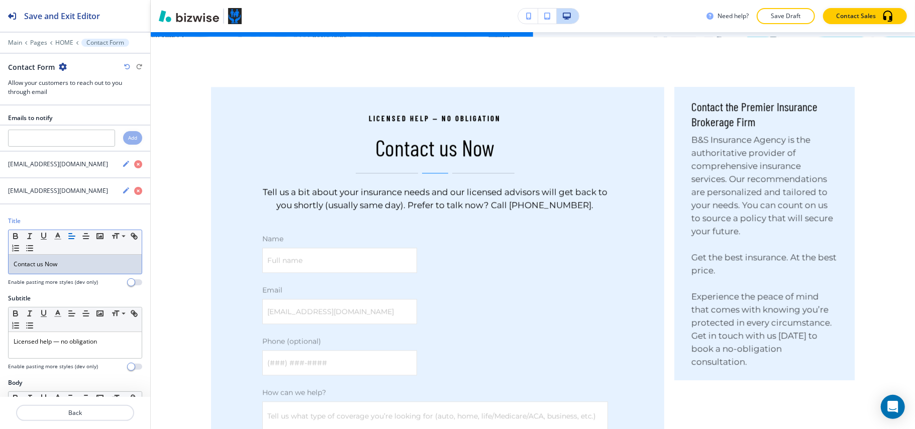
click at [79, 268] on p "Contact us Now" at bounding box center [75, 264] width 123 height 9
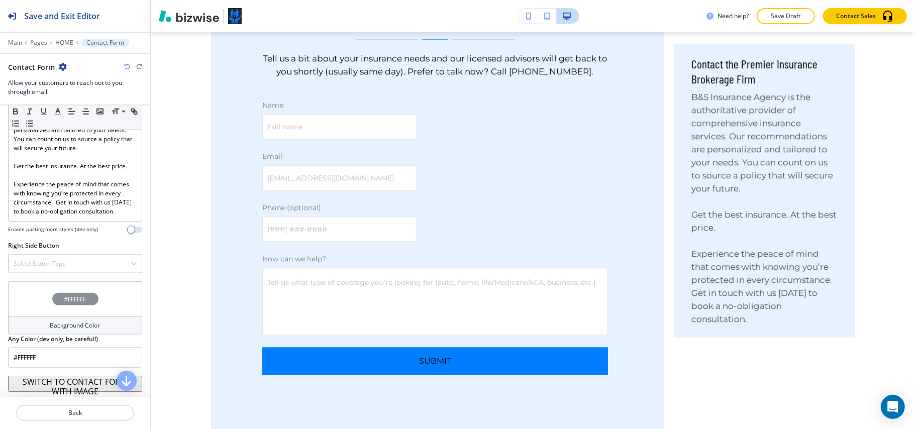
scroll to position [873, 0]
click at [67, 263] on div "Select Button Type" at bounding box center [75, 264] width 133 height 18
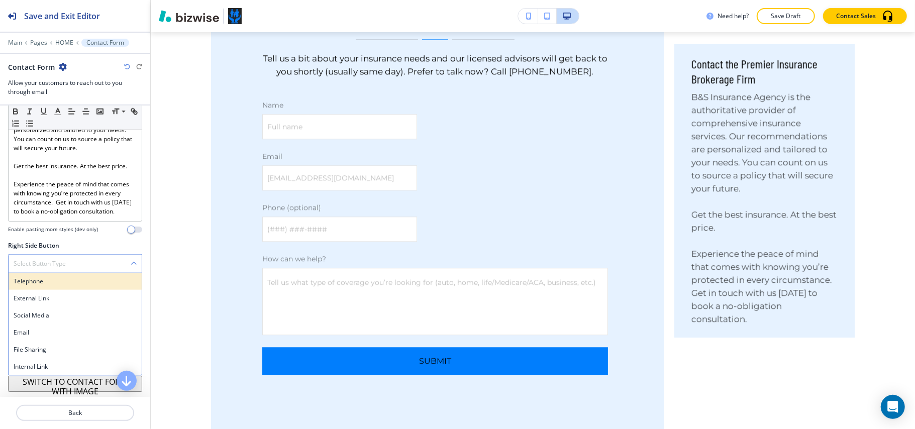
click at [64, 282] on h4 "Telephone" at bounding box center [75, 281] width 123 height 9
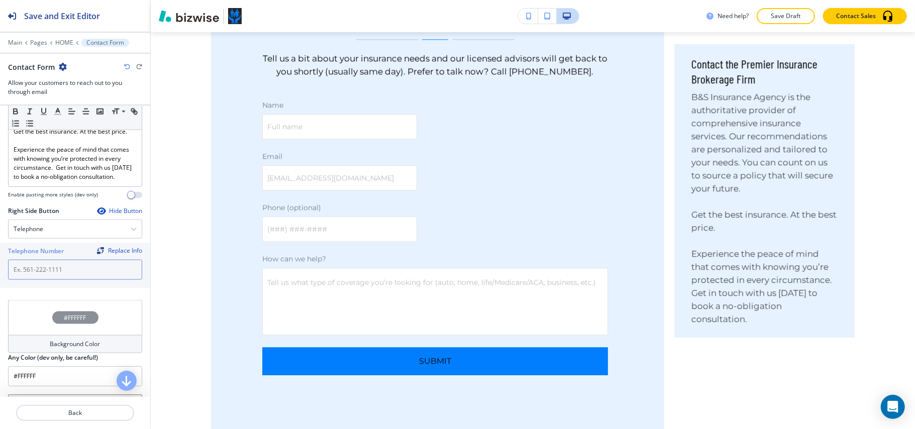
click at [53, 280] on input "text" at bounding box center [75, 270] width 134 height 20
paste input "[PHONE_NUMBER]"
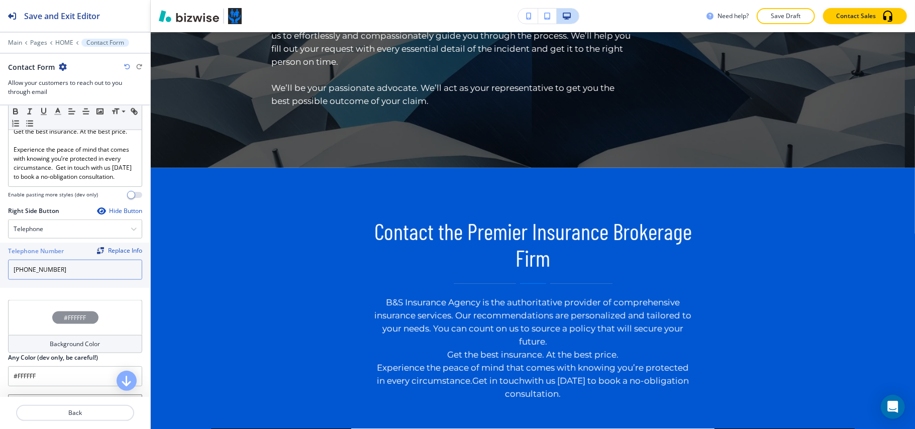
scroll to position [3072, 0]
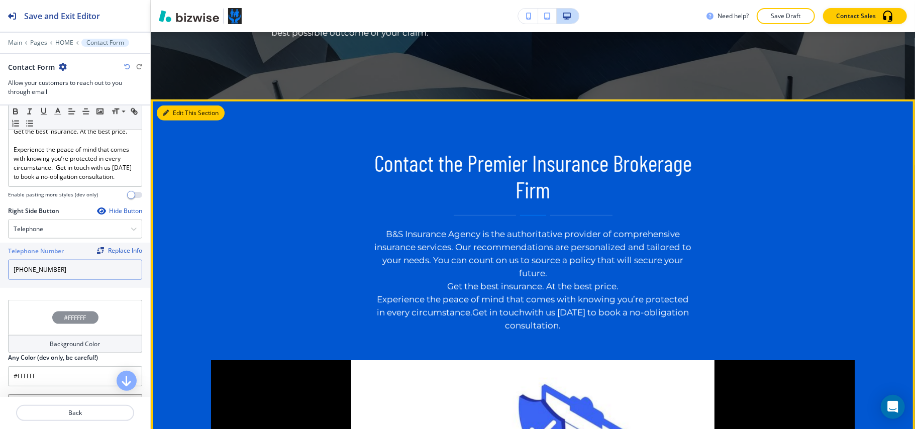
type input "[PHONE_NUMBER]"
click at [187, 107] on button "Edit This Section" at bounding box center [191, 112] width 68 height 15
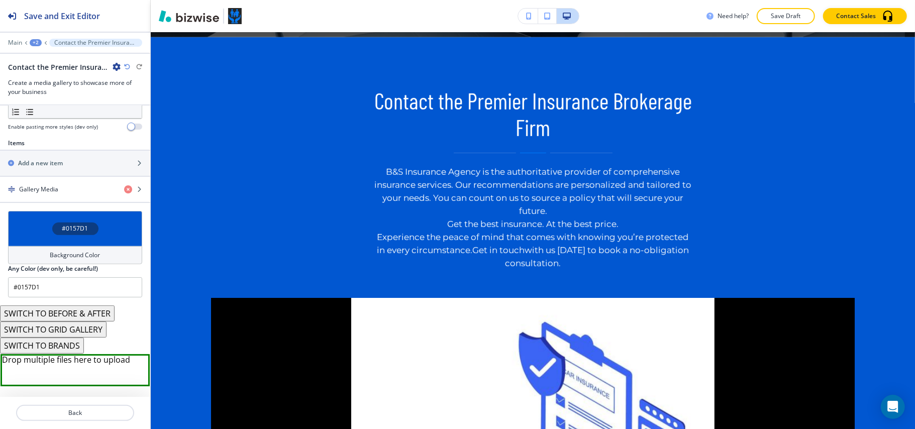
scroll to position [376, 0]
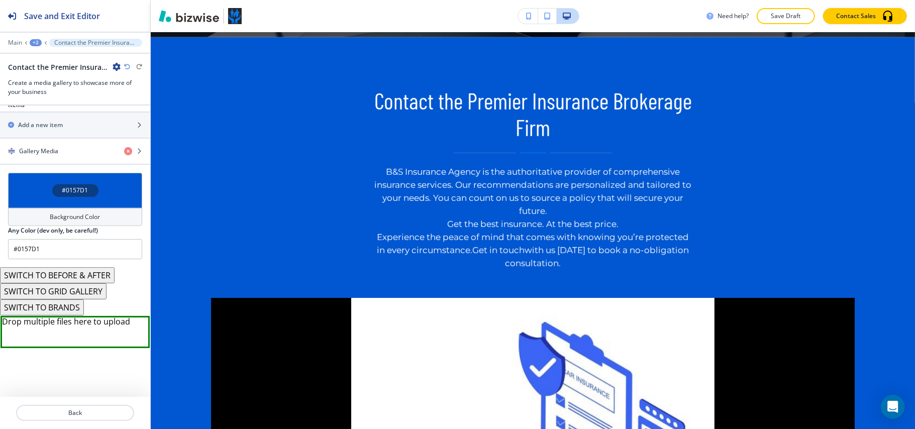
click at [83, 286] on button "SWITCH TO GRID GALLERY" at bounding box center [53, 291] width 107 height 16
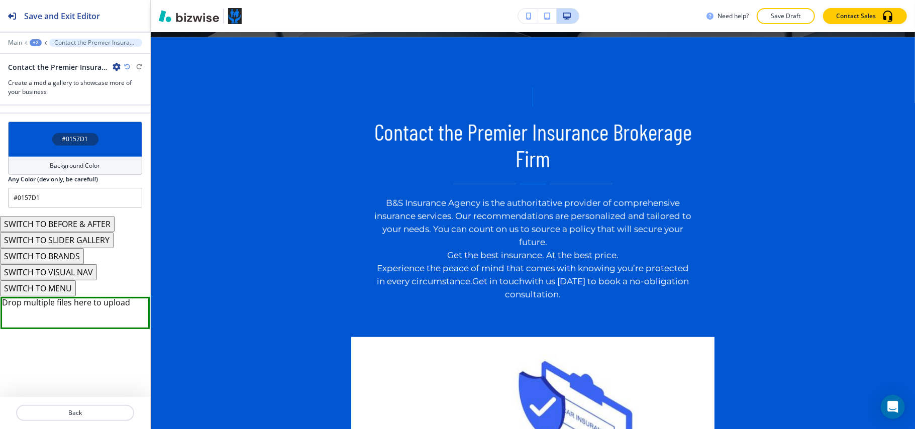
scroll to position [440, 0]
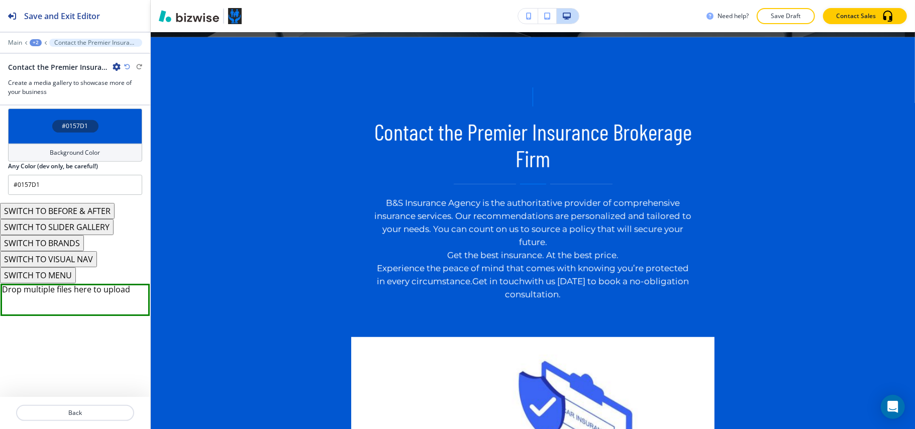
click at [54, 275] on button "SWITCH TO MENU" at bounding box center [38, 275] width 76 height 16
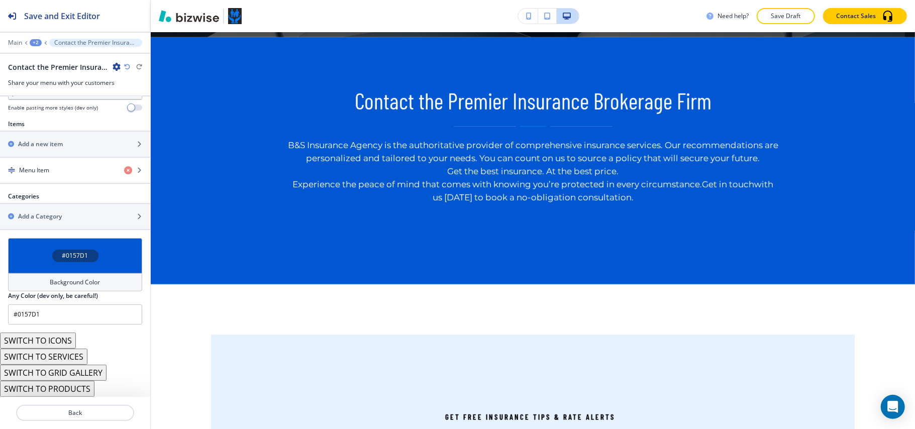
scroll to position [348, 0]
click at [126, 66] on icon "button" at bounding box center [127, 67] width 6 height 6
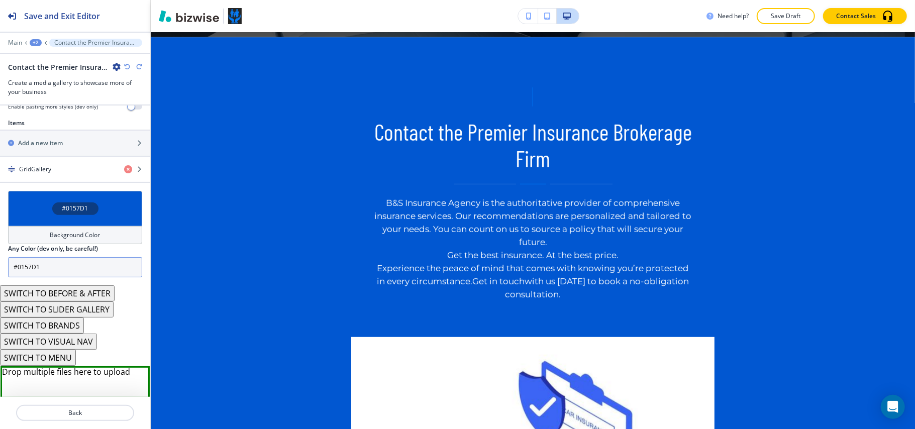
scroll to position [440, 0]
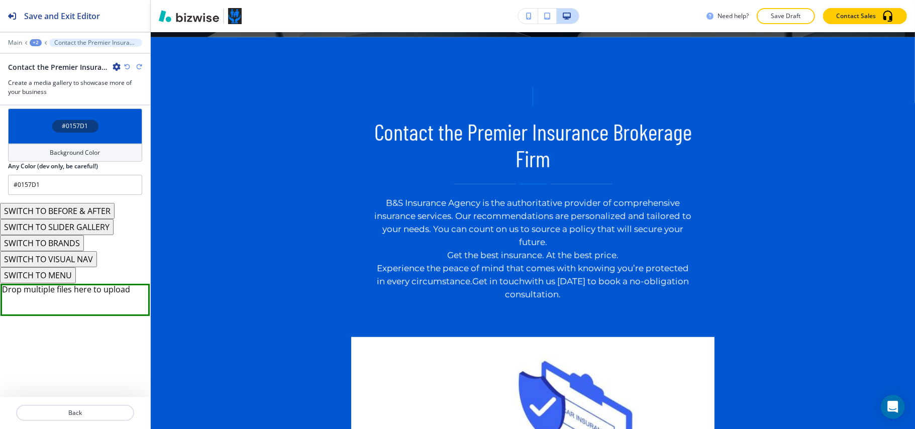
click at [68, 242] on button "SWITCH TO BRANDS" at bounding box center [42, 243] width 84 height 16
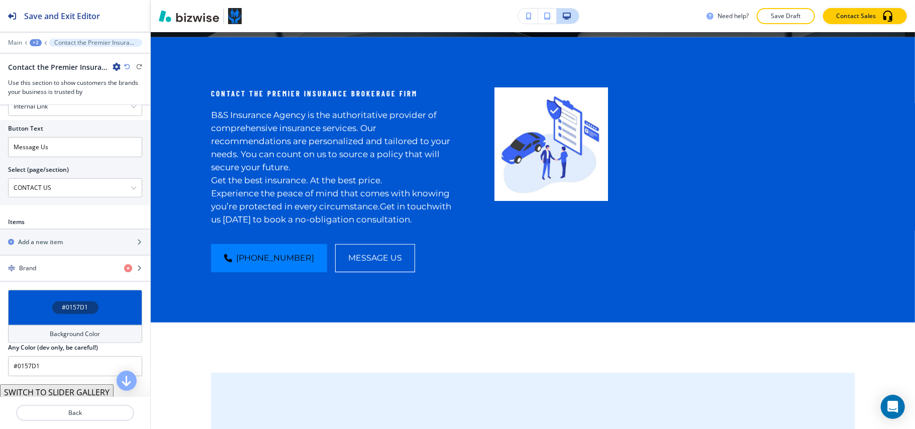
scroll to position [513, 0]
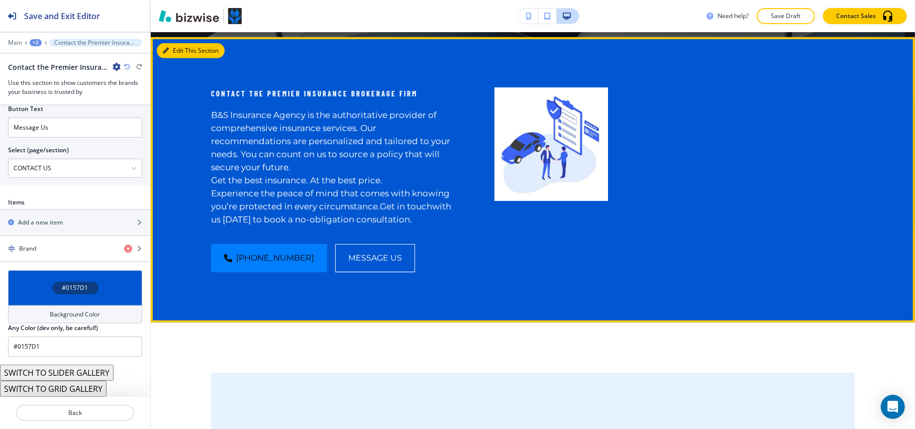
click at [175, 45] on button "Edit This Section" at bounding box center [191, 50] width 68 height 15
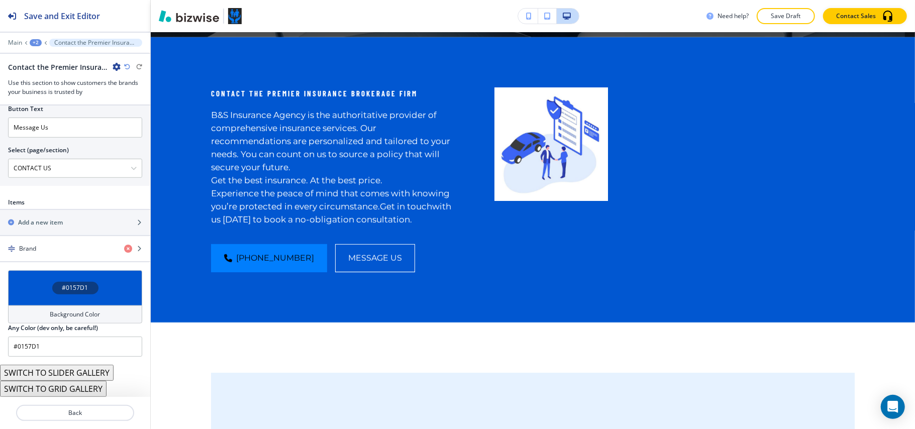
click at [117, 66] on icon "button" at bounding box center [117, 67] width 8 height 8
click at [144, 116] on p "Delete Section" at bounding box center [144, 120] width 51 height 9
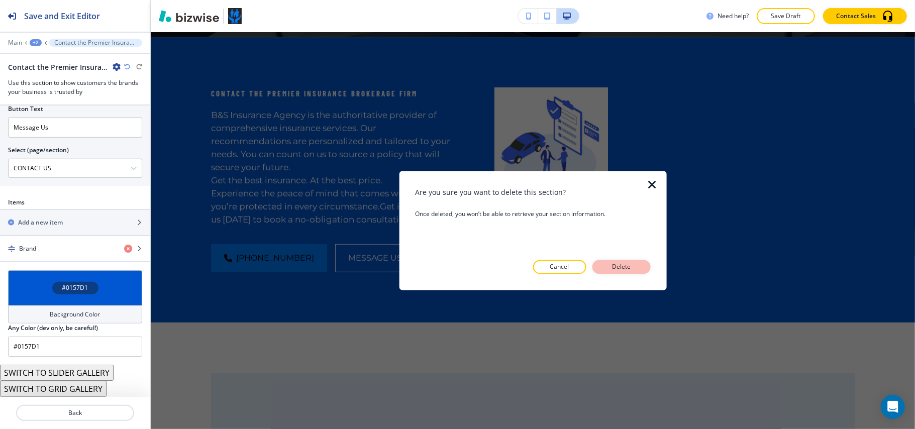
click at [611, 263] on p "Delete" at bounding box center [621, 267] width 24 height 9
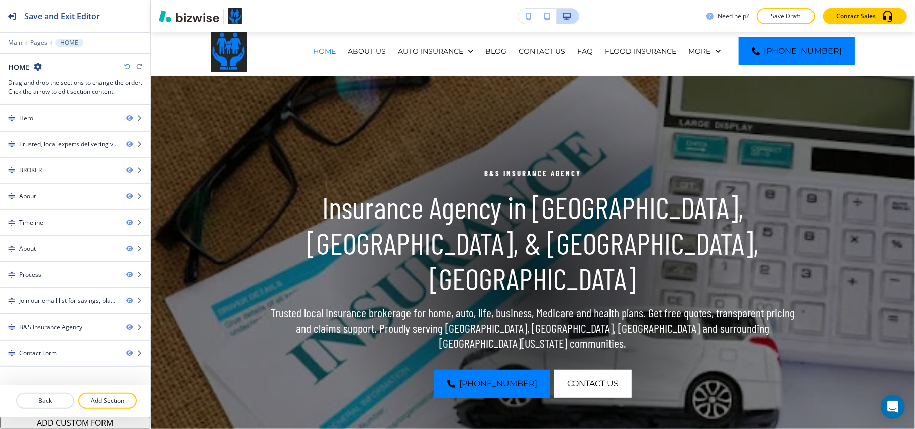
scroll to position [0, 0]
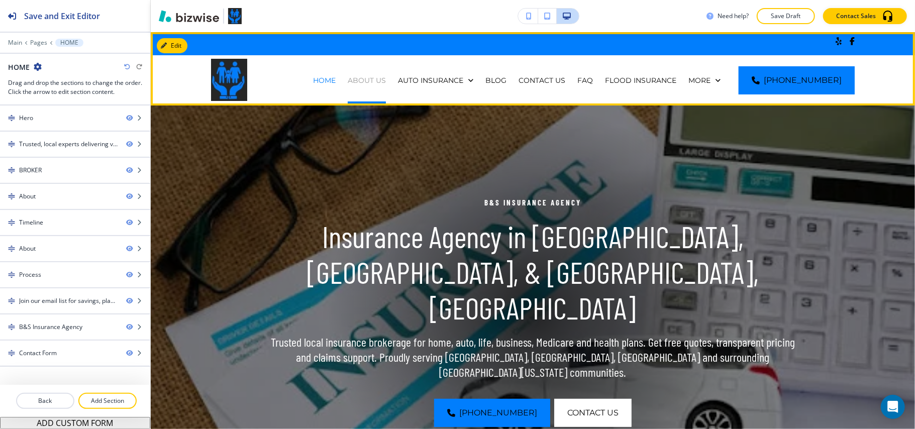
click at [380, 80] on p "ABOUT US" at bounding box center [367, 80] width 38 height 10
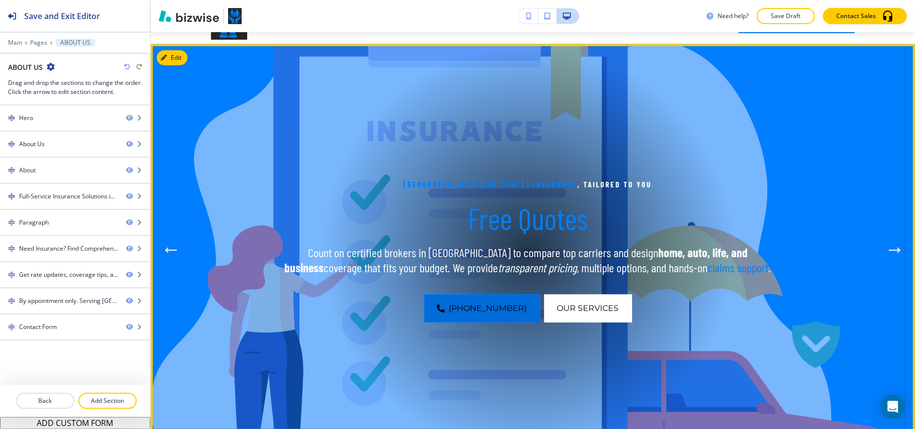
scroll to position [134, 0]
